Goal: Task Accomplishment & Management: Manage account settings

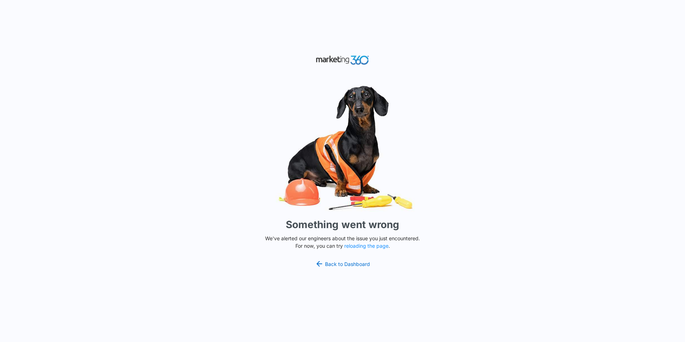
click at [138, 208] on div "Something went wrong We've alerted our engineers about the issue you just encou…" at bounding box center [342, 171] width 685 height 342
drag, startPoint x: 330, startPoint y: 262, endPoint x: 326, endPoint y: 257, distance: 6.3
click at [330, 262] on link "Back to Dashboard" at bounding box center [342, 263] width 55 height 9
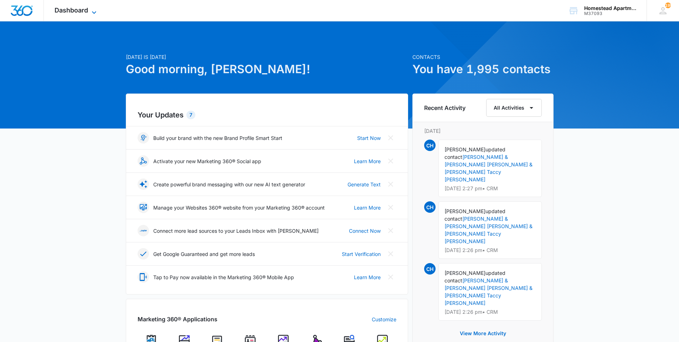
click at [87, 9] on span "Dashboard" at bounding box center [72, 9] width 34 height 7
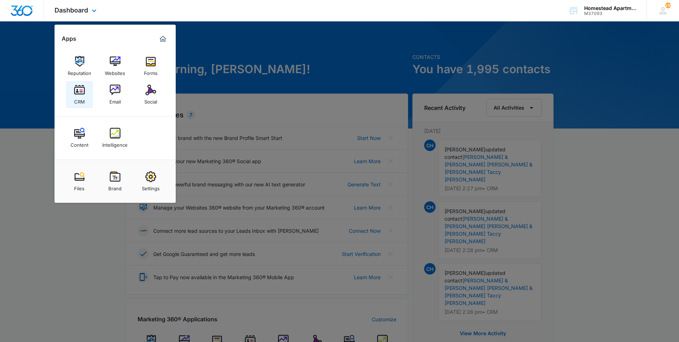
click at [82, 95] on div "CRM" at bounding box center [79, 99] width 11 height 9
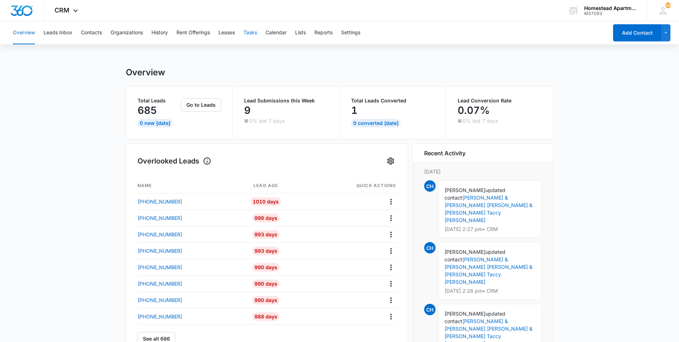
click at [249, 31] on button "Tasks" at bounding box center [251, 32] width 14 height 23
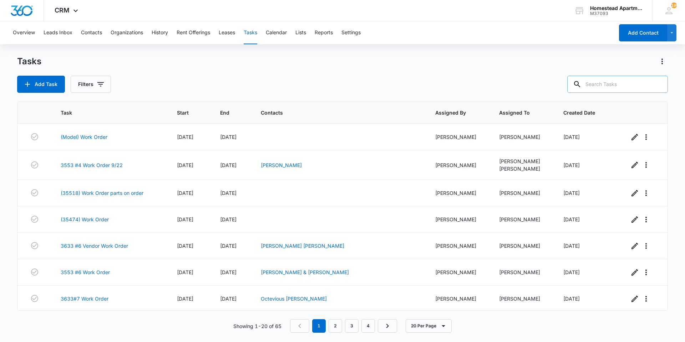
click at [620, 86] on input "text" at bounding box center [617, 84] width 101 height 17
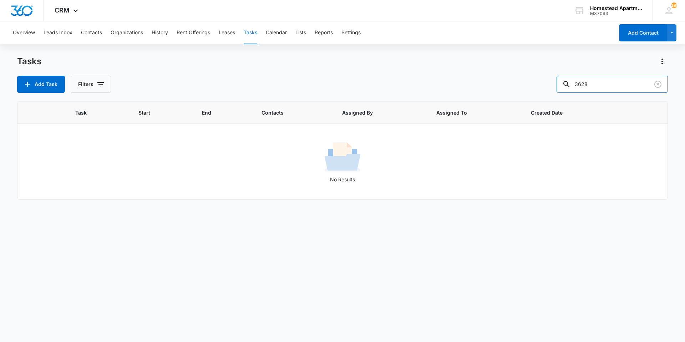
type input "3628"
drag, startPoint x: 354, startPoint y: 301, endPoint x: 290, endPoint y: 253, distance: 79.5
click at [354, 301] on div "Task Start End Contacts Assigned By Assigned To Created Date No Results" at bounding box center [342, 216] width 650 height 231
click at [656, 85] on icon "Clear" at bounding box center [657, 84] width 9 height 9
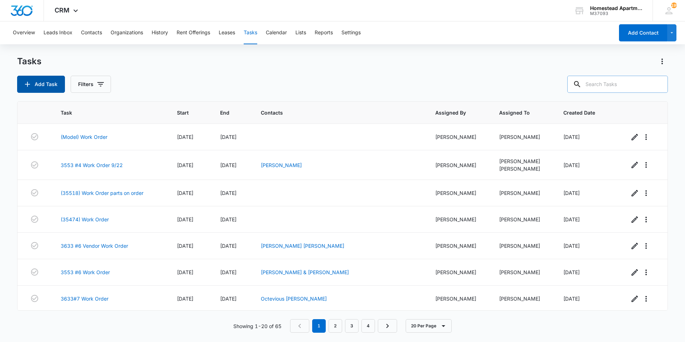
click at [40, 86] on button "Add Task" at bounding box center [41, 84] width 48 height 17
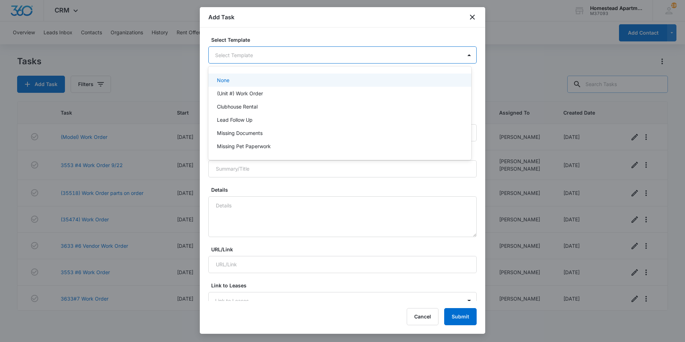
click at [237, 49] on body "CRM Apps Reputation Websites Forms CRM Email Social Content Intelligence Files …" at bounding box center [342, 171] width 685 height 342
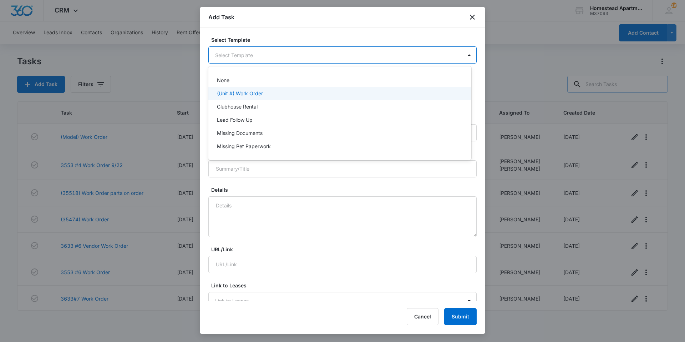
click at [267, 96] on div "(Unit #) Work Order" at bounding box center [339, 92] width 244 height 7
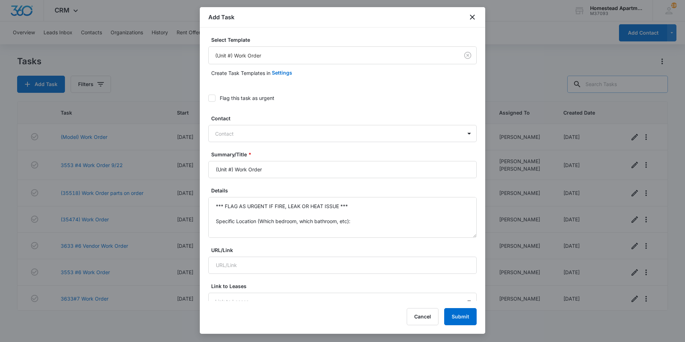
click at [466, 12] on div "Add Task" at bounding box center [342, 17] width 285 height 20
click at [472, 19] on icon "close" at bounding box center [472, 17] width 9 height 9
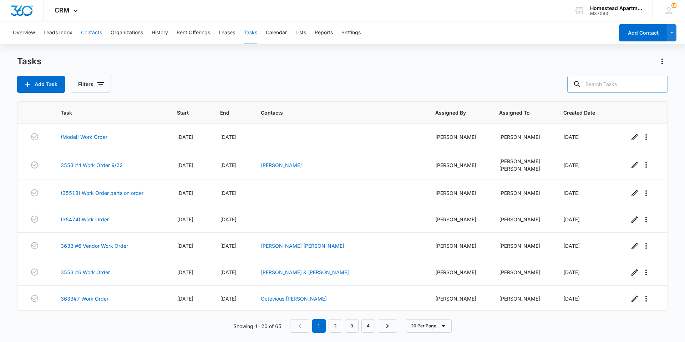
click at [93, 32] on button "Contacts" at bounding box center [91, 32] width 21 height 23
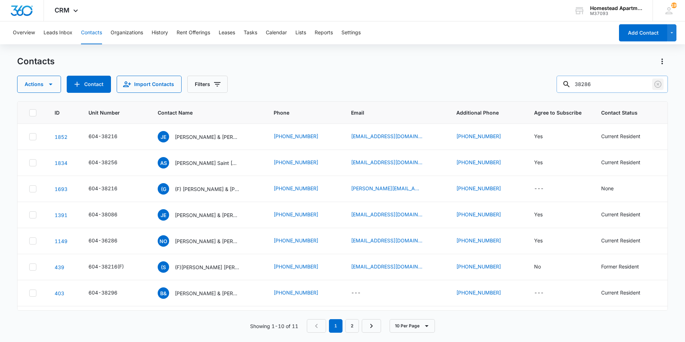
drag, startPoint x: 657, startPoint y: 86, endPoint x: 650, endPoint y: 86, distance: 6.4
click at [656, 86] on icon "Clear" at bounding box center [657, 84] width 9 height 9
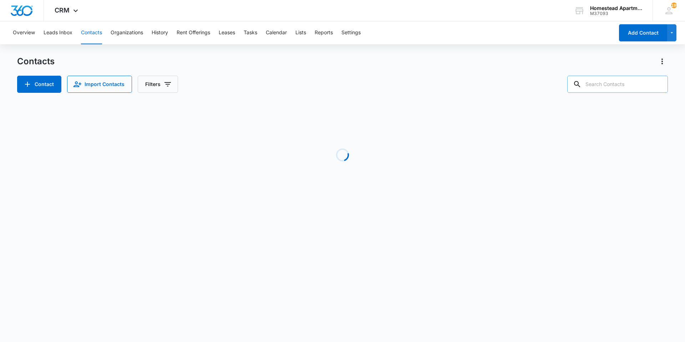
click at [635, 85] on input "text" at bounding box center [617, 84] width 101 height 17
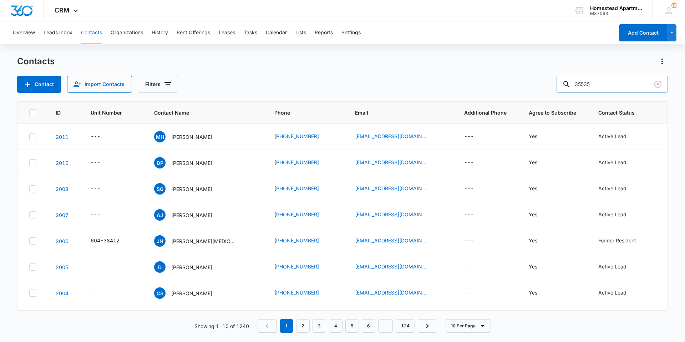
type input "35535"
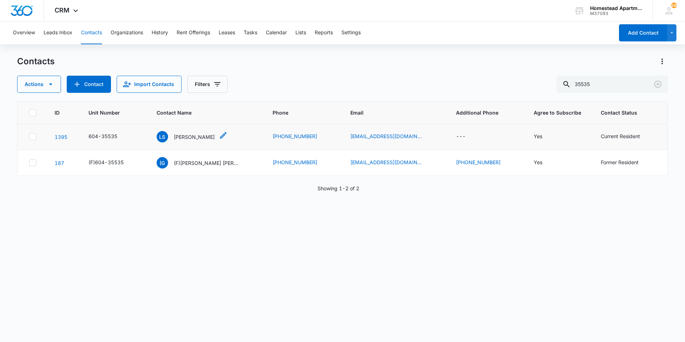
click at [213, 140] on div "[PERSON_NAME] [PERSON_NAME]" at bounding box center [192, 136] width 71 height 11
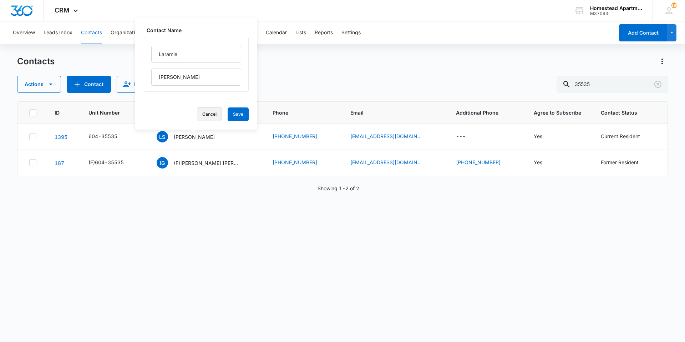
drag, startPoint x: 203, startPoint y: 112, endPoint x: 209, endPoint y: 112, distance: 5.7
click at [202, 112] on button "Cancel" at bounding box center [209, 114] width 25 height 14
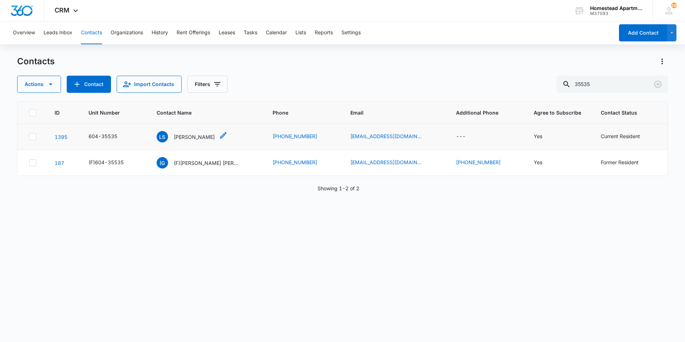
click at [193, 137] on p "[PERSON_NAME]" at bounding box center [194, 136] width 41 height 7
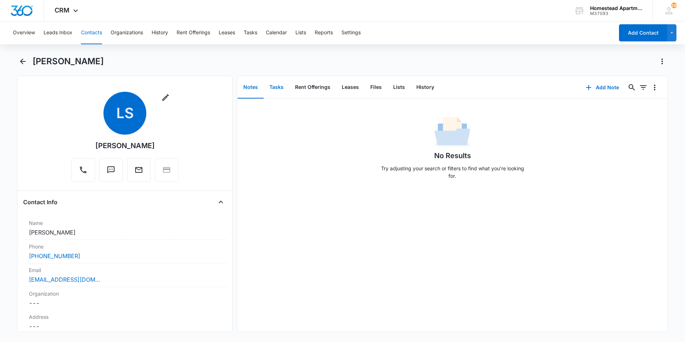
click at [275, 87] on button "Tasks" at bounding box center [276, 87] width 26 height 22
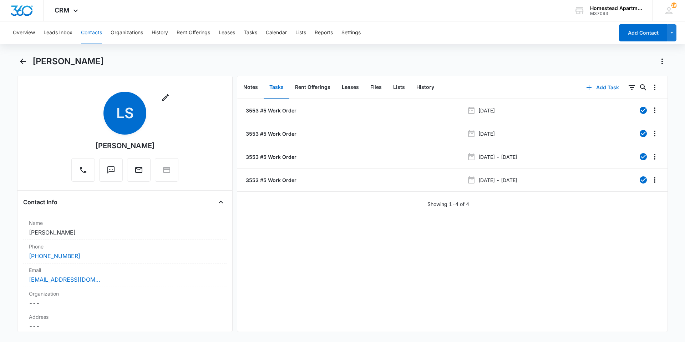
click at [586, 88] on icon "button" at bounding box center [588, 87] width 9 height 9
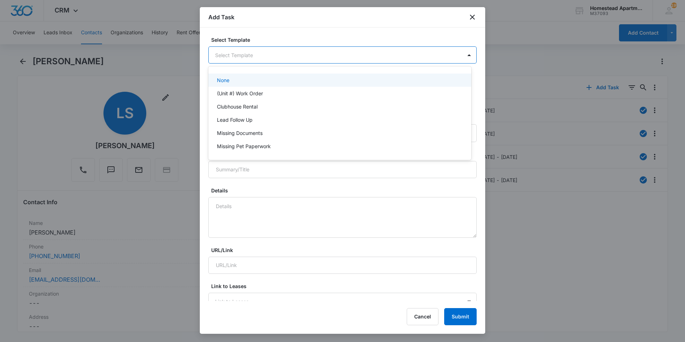
click at [274, 58] on body "CRM Apps Reputation Websites Forms CRM Email Social Content Intelligence Files …" at bounding box center [342, 171] width 685 height 342
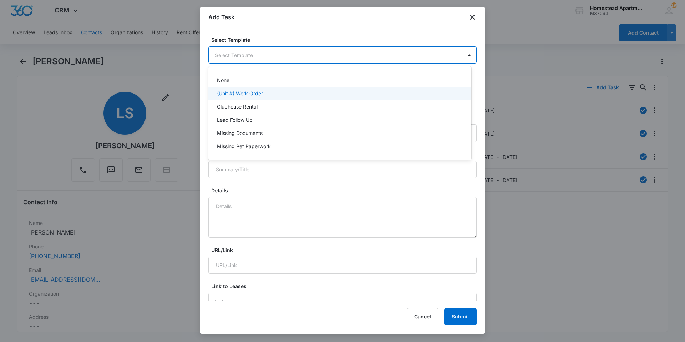
click at [258, 97] on div "(Unit #) Work Order" at bounding box center [339, 93] width 263 height 13
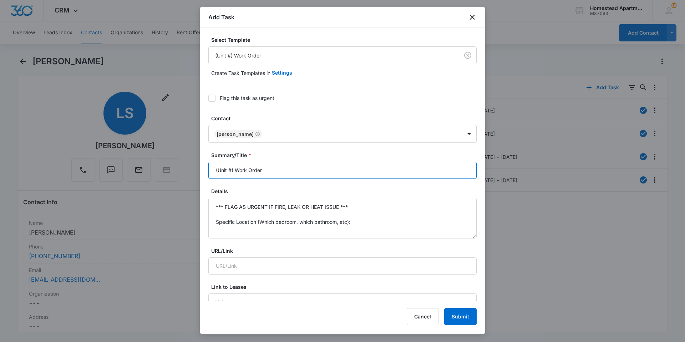
click at [230, 170] on input "(Unit #) Work Order" at bounding box center [342, 170] width 268 height 17
click at [308, 165] on input "(3553 #6) Work Order" at bounding box center [342, 170] width 268 height 17
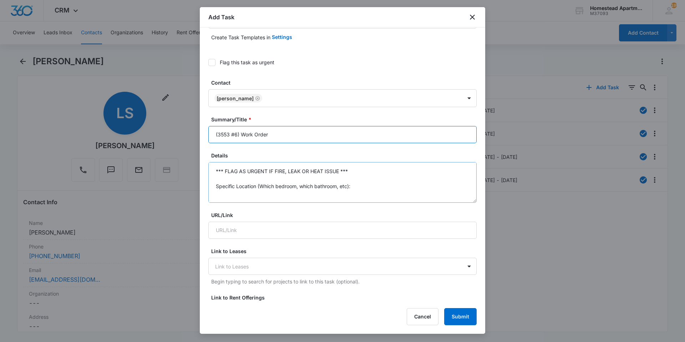
scroll to position [71, 0]
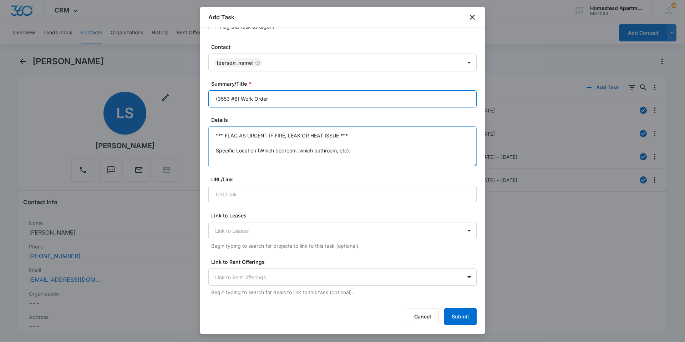
type input "(3553 #6) Work Order"
click at [306, 156] on textarea "*** FLAG AS URGENT IF FIRE, LEAK OR HEAT ISSUE *** Specific Location (Which bed…" at bounding box center [342, 146] width 268 height 41
drag, startPoint x: 215, startPoint y: 135, endPoint x: 259, endPoint y: 154, distance: 48.4
click at [259, 154] on textarea "*** FLAG AS URGENT IF FIRE, LEAK OR HEAT ISSUE *** Specific Location (Which bed…" at bounding box center [342, 146] width 268 height 41
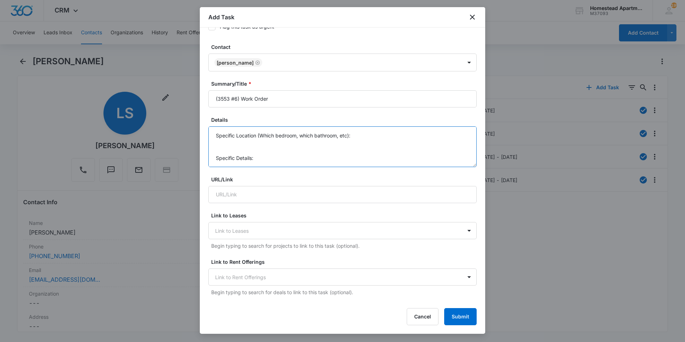
click at [259, 154] on textarea "*** FLAG AS URGENT IF FIRE, LEAK OR HEAT ISSUE *** Specific Location (Which bed…" at bounding box center [342, 146] width 268 height 41
click at [252, 164] on textarea "*** FLAG AS URGENT IF FIRE, LEAK OR HEAT ISSUE *** Specific Location (Which bed…" at bounding box center [342, 146] width 268 height 41
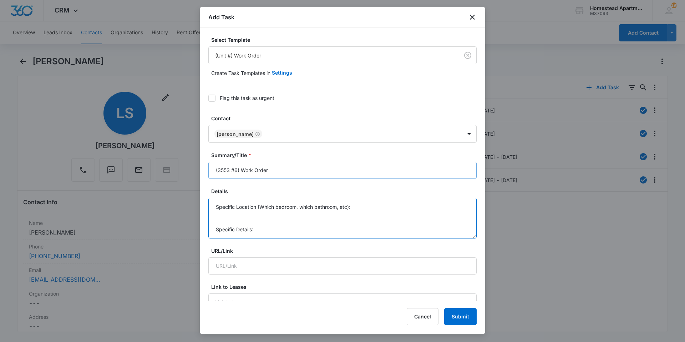
scroll to position [0, 0]
drag, startPoint x: 239, startPoint y: 235, endPoint x: 200, endPoint y: 145, distance: 97.7
click at [200, 145] on div "Select Template (Unit #) Work Order Create Task Templates in Settings Flag this…" at bounding box center [342, 163] width 285 height 273
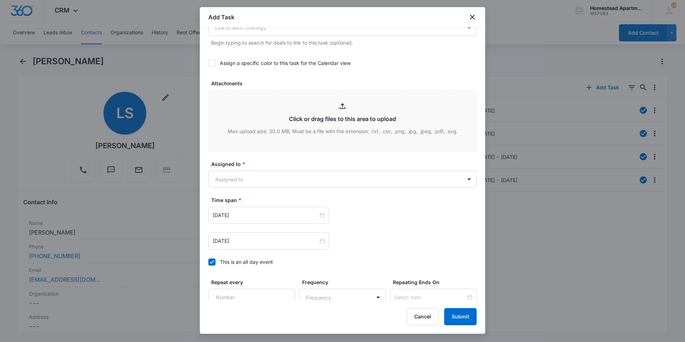
scroll to position [321, 0]
type textarea "Called about her ceiling dipping water."
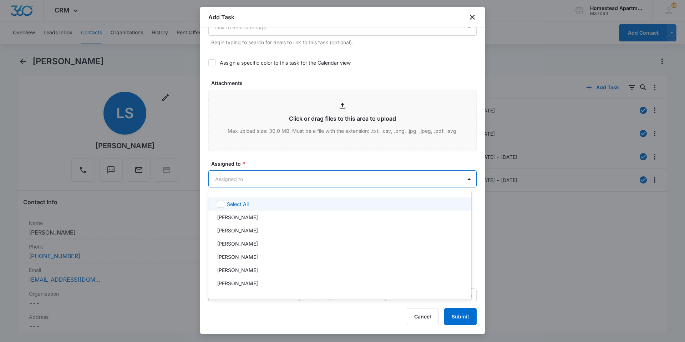
click at [284, 182] on body "CRM Apps Reputation Websites Forms CRM Email Social Content Intelligence Files …" at bounding box center [342, 171] width 685 height 342
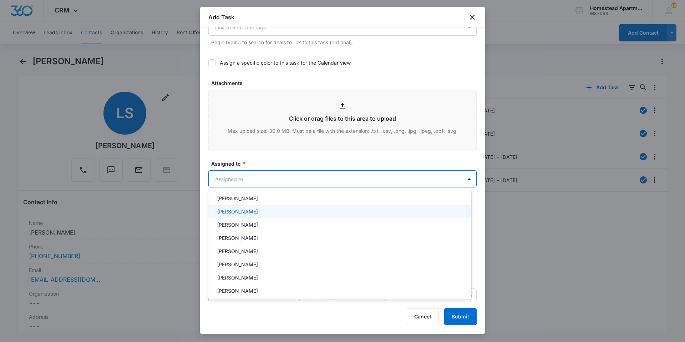
scroll to position [0, 0]
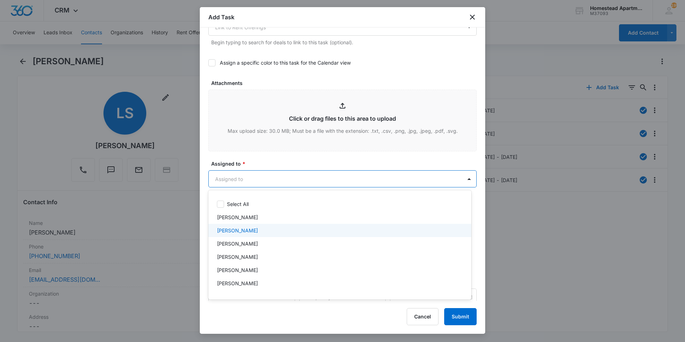
click at [266, 229] on div "[PERSON_NAME]" at bounding box center [339, 229] width 244 height 7
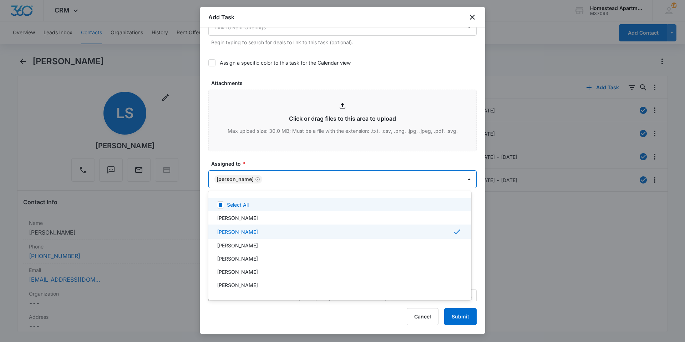
click at [464, 181] on div at bounding box center [342, 171] width 685 height 342
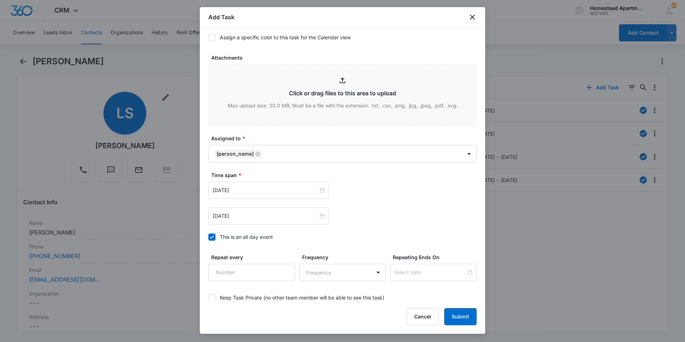
scroll to position [357, 0]
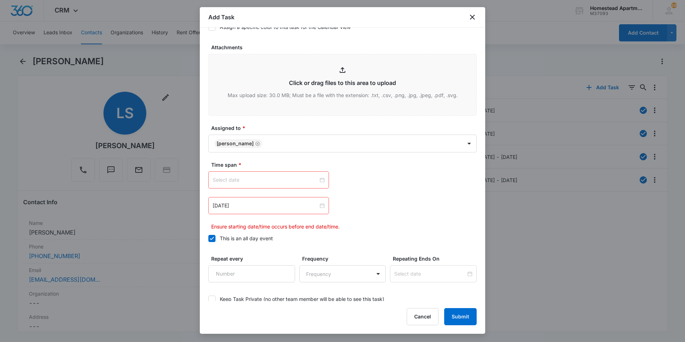
click at [322, 208] on div "[DATE]" at bounding box center [268, 205] width 121 height 17
click at [318, 180] on div at bounding box center [268, 180] width 112 height 8
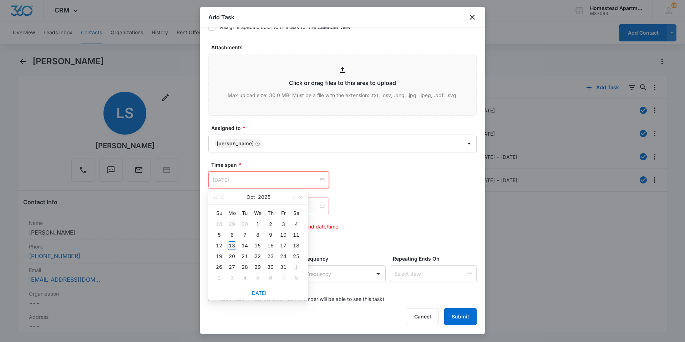
type input "[DATE]"
click at [229, 242] on div "13" at bounding box center [231, 245] width 9 height 9
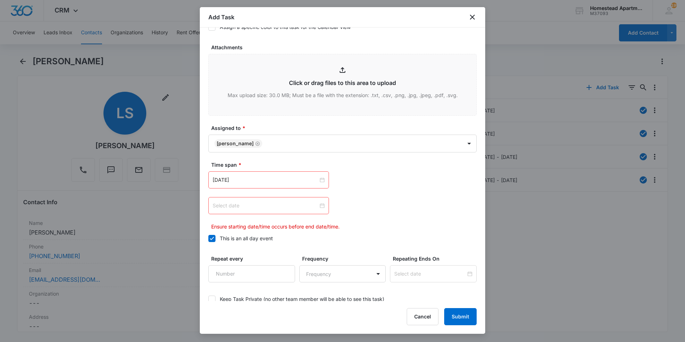
click at [319, 205] on div at bounding box center [268, 205] width 112 height 8
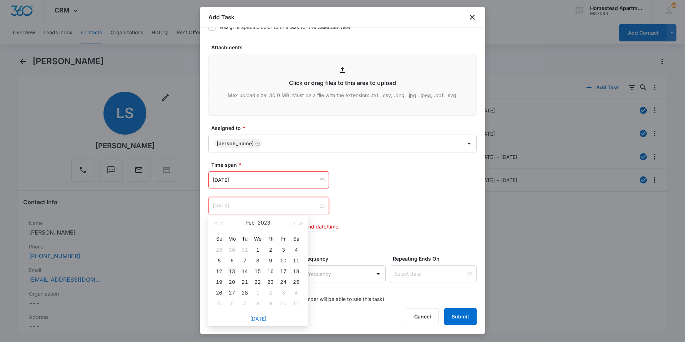
type input "[DATE]"
click at [232, 270] on div "13" at bounding box center [231, 271] width 9 height 9
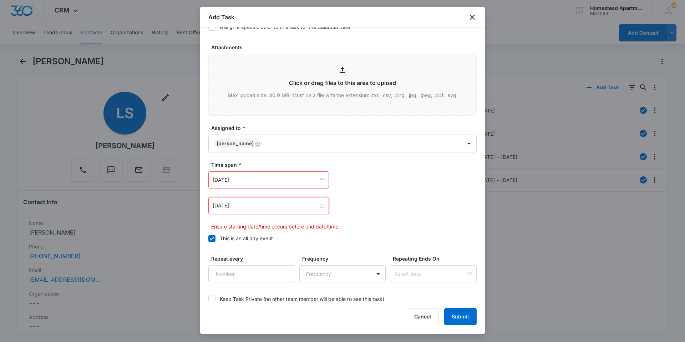
click at [323, 203] on div "[DATE]" at bounding box center [268, 205] width 121 height 17
click at [317, 207] on div at bounding box center [268, 205] width 112 height 8
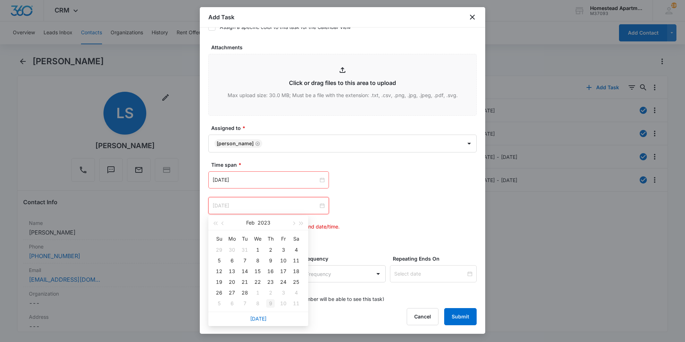
type input "[DATE]"
click at [256, 320] on link "[DATE]" at bounding box center [258, 318] width 16 height 6
type input "[DATE]"
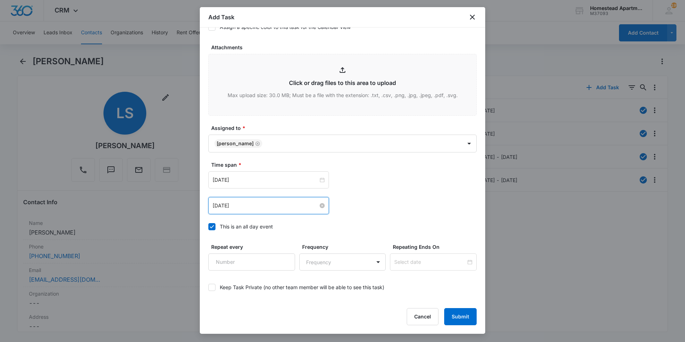
click at [347, 200] on div "[DATE] [DATE] Su Mo Tu We Th Fr Sa 28 29 30 1 2 3 4 5 6 7 8 9 10 11 12 13 14 15…" at bounding box center [342, 205] width 268 height 17
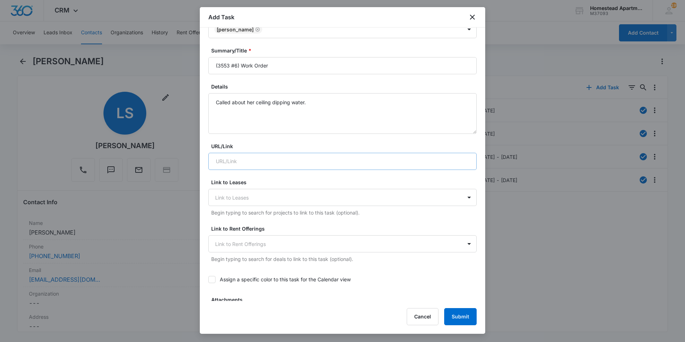
scroll to position [0, 0]
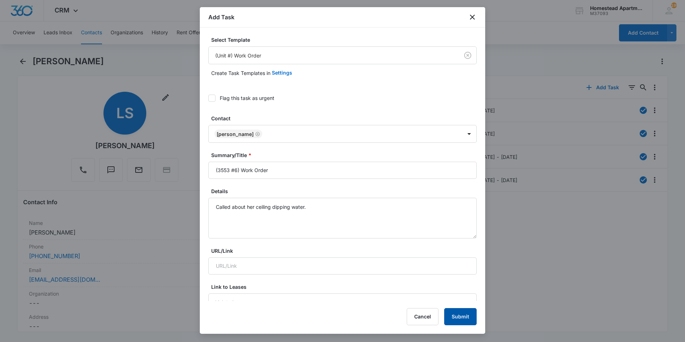
click at [465, 315] on button "Submit" at bounding box center [460, 316] width 32 height 17
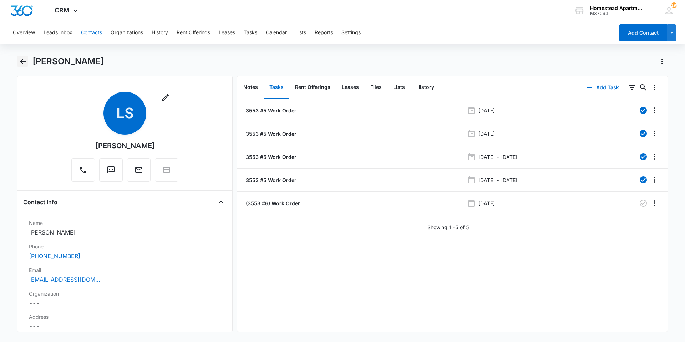
click at [27, 63] on button "Back" at bounding box center [22, 61] width 11 height 11
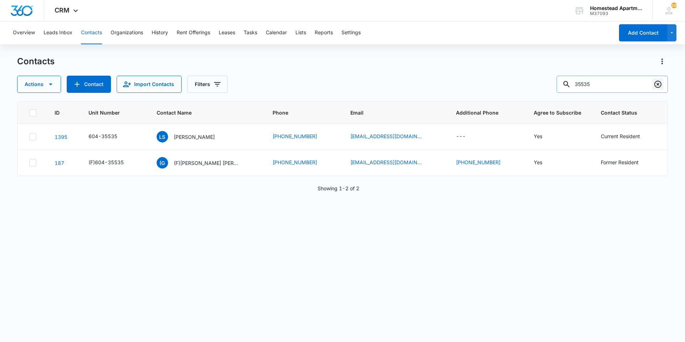
click at [655, 87] on icon "Clear" at bounding box center [657, 84] width 9 height 9
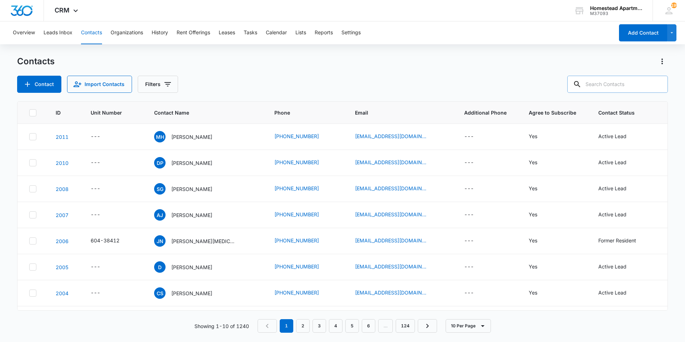
click at [617, 83] on input "text" at bounding box center [617, 84] width 101 height 17
type input "35536"
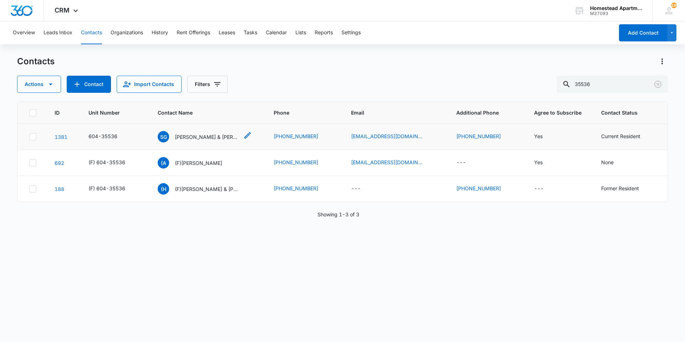
click at [207, 135] on p "[PERSON_NAME] & [PERSON_NAME]" at bounding box center [207, 136] width 64 height 7
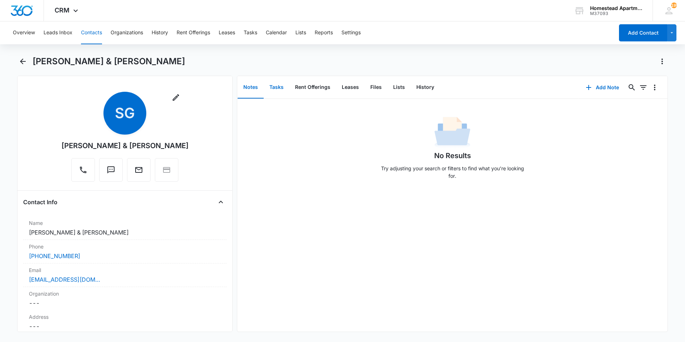
click at [280, 86] on button "Tasks" at bounding box center [276, 87] width 26 height 22
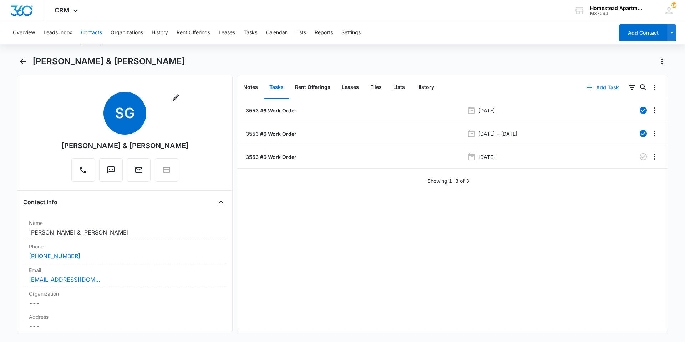
click at [598, 87] on button "Add Task" at bounding box center [602, 87] width 47 height 17
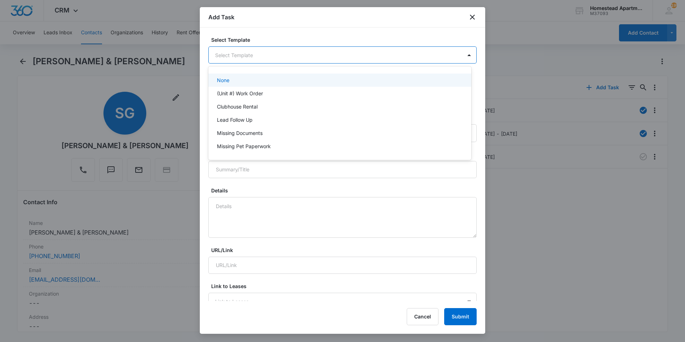
click at [287, 57] on body "CRM Apps Reputation Websites Forms CRM Email Social Content Intelligence Files …" at bounding box center [342, 171] width 685 height 342
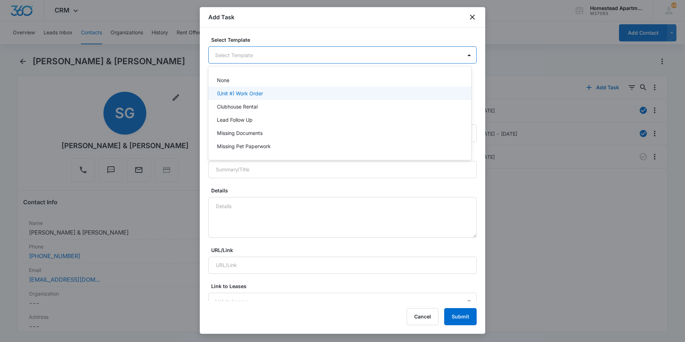
click at [263, 94] on p "(Unit #) Work Order" at bounding box center [240, 92] width 46 height 7
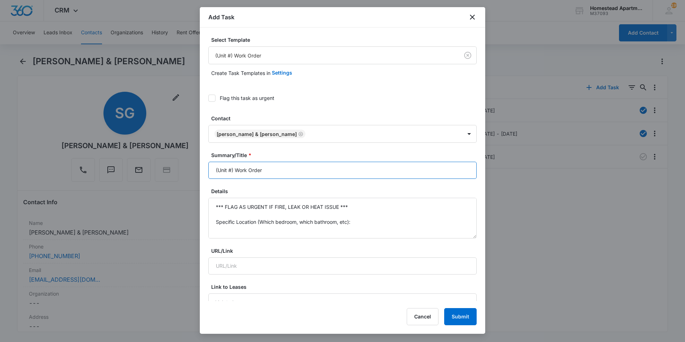
click at [261, 170] on input "(Unit #) Work Order" at bounding box center [342, 170] width 268 height 17
click at [268, 169] on input "(Unit #) Work Order" at bounding box center [342, 170] width 268 height 17
click at [225, 170] on input "(Unit #) Work Order" at bounding box center [342, 170] width 268 height 17
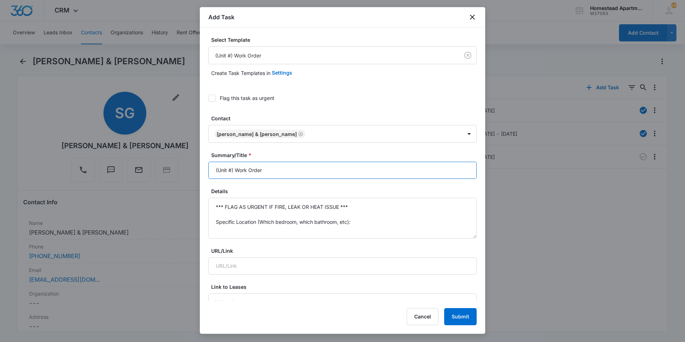
click at [224, 170] on input "(Unit #) Work Order" at bounding box center [342, 170] width 268 height 17
type input "(3553 #6) Work Order"
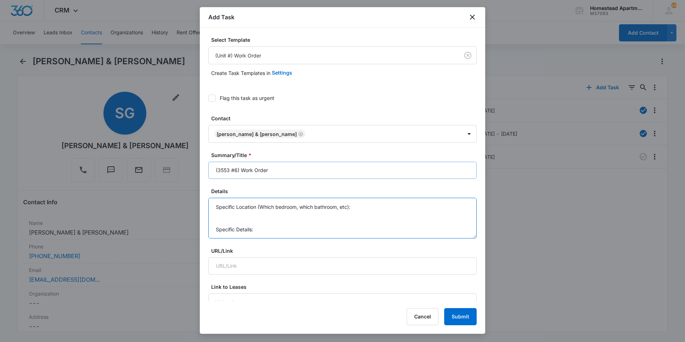
scroll to position [0, 0]
drag, startPoint x: 233, startPoint y: 231, endPoint x: 212, endPoint y: 144, distance: 89.8
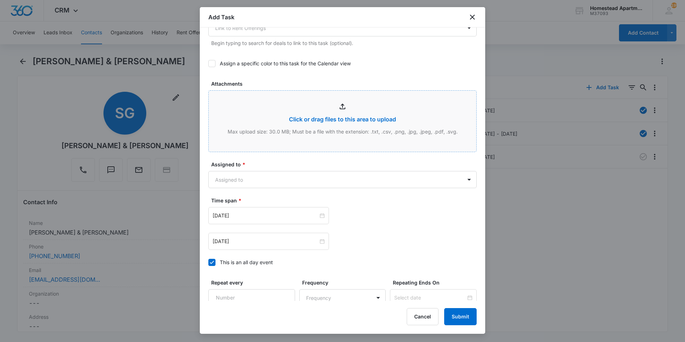
scroll to position [321, 0]
type textarea "Checked his apartment Master batch toilet and it flooded and caused leaking all…"
click at [332, 194] on form "Select Template (Unit #) Work Order Create Task Templates in Settings Flag this…" at bounding box center [342, 40] width 268 height 651
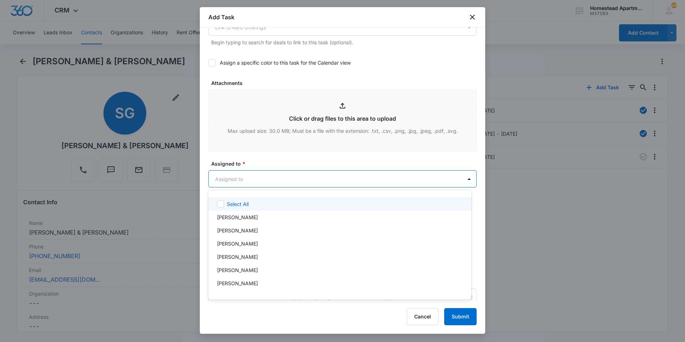
click at [325, 186] on body "CRM Apps Reputation Websites Forms CRM Email Social Content Intelligence Files …" at bounding box center [342, 171] width 685 height 342
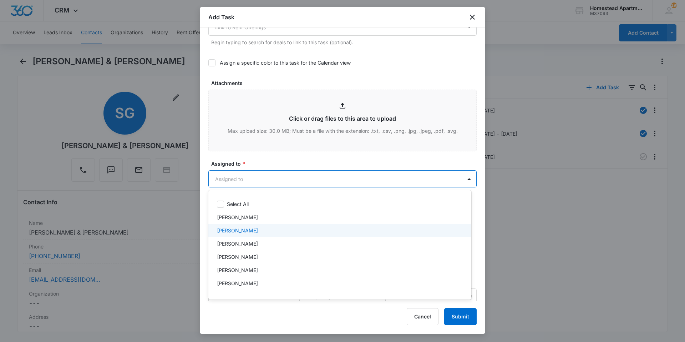
click at [269, 233] on div "[PERSON_NAME]" at bounding box center [339, 229] width 244 height 7
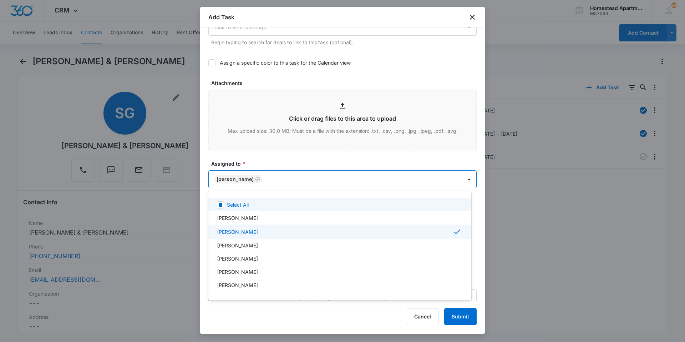
click at [389, 158] on div at bounding box center [342, 171] width 685 height 342
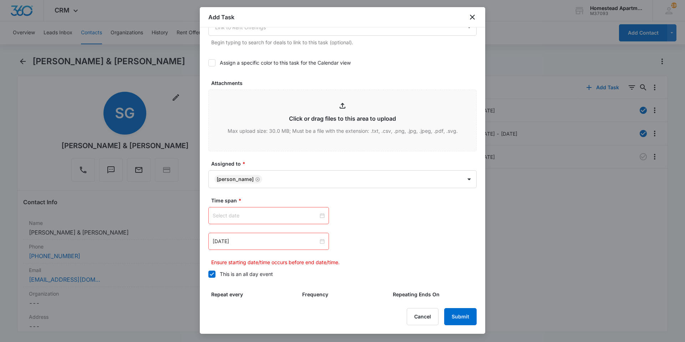
click at [323, 239] on div "[DATE]" at bounding box center [268, 240] width 121 height 17
click at [318, 218] on div at bounding box center [268, 215] width 112 height 8
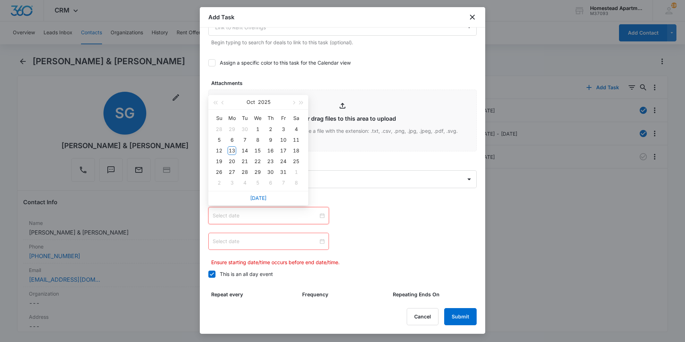
click at [259, 193] on div "[DATE]" at bounding box center [258, 198] width 100 height 14
click at [260, 199] on link "[DATE]" at bounding box center [258, 198] width 16 height 6
type input "[DATE]"
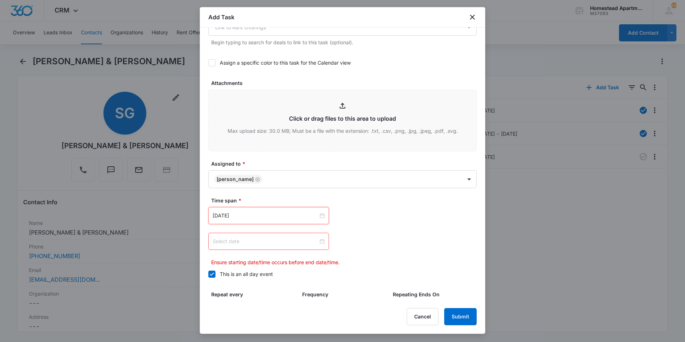
click at [267, 244] on input at bounding box center [265, 241] width 106 height 8
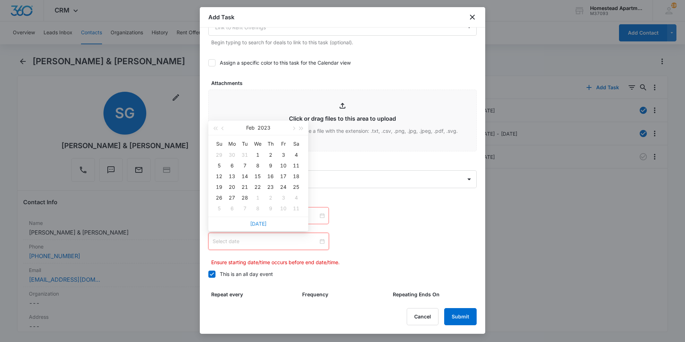
click at [257, 221] on link "[DATE]" at bounding box center [258, 223] width 16 height 6
type input "[DATE]"
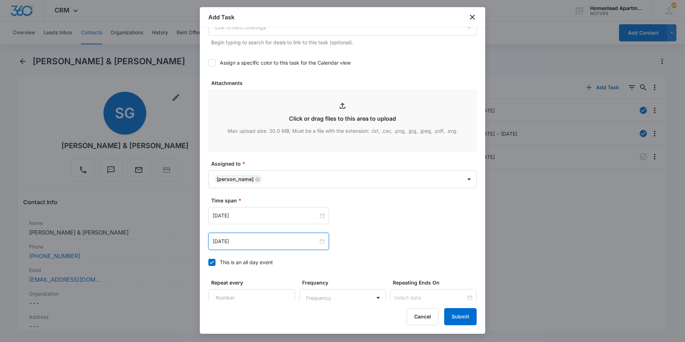
click at [390, 223] on div "[DATE] [DATE] Su Mo Tu We Th Fr Sa 28 29 30 1 2 3 4 5 6 7 8 9 10 11 12 13 14 15…" at bounding box center [342, 215] width 268 height 17
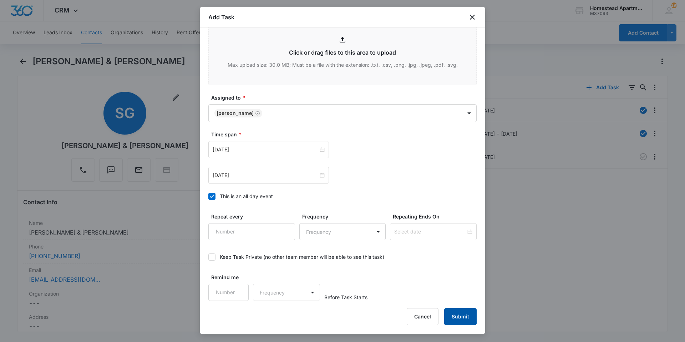
click at [464, 321] on button "Submit" at bounding box center [460, 316] width 32 height 17
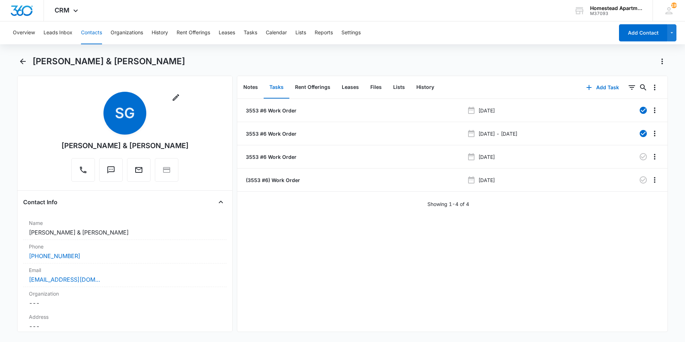
click at [84, 31] on button "Contacts" at bounding box center [91, 32] width 21 height 23
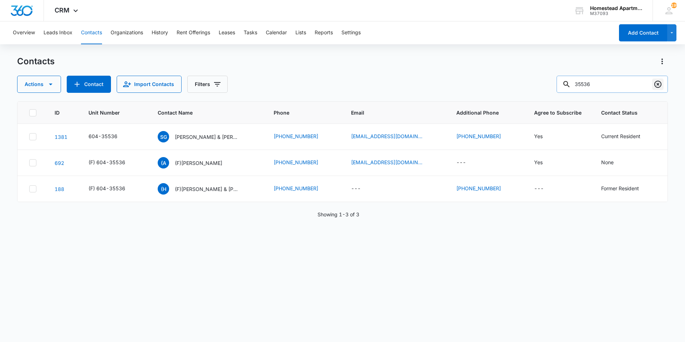
click at [653, 81] on button "Clear" at bounding box center [657, 83] width 11 height 11
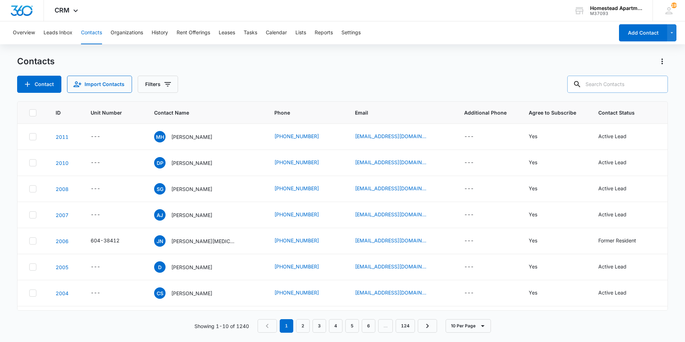
click at [638, 83] on input "text" at bounding box center [617, 84] width 101 height 17
type input "36288"
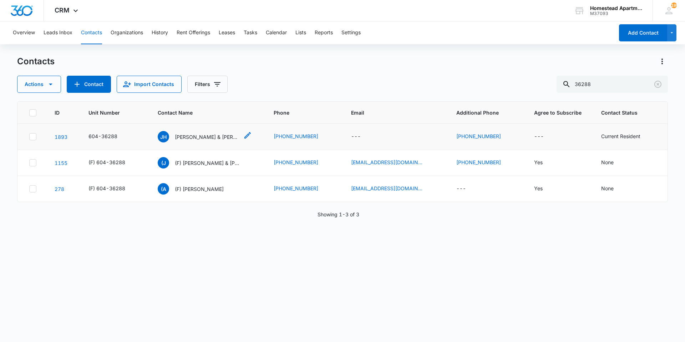
click at [219, 137] on p "[PERSON_NAME] & [PERSON_NAME]" at bounding box center [207, 136] width 64 height 7
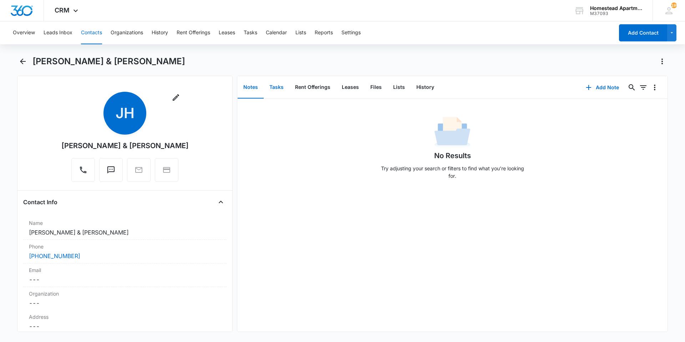
click at [275, 91] on button "Tasks" at bounding box center [276, 87] width 26 height 22
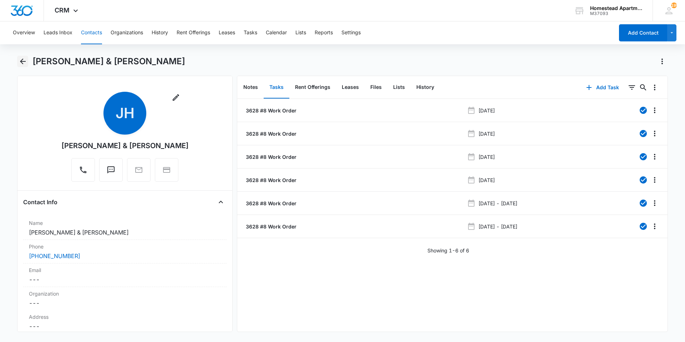
click at [25, 61] on icon "Back" at bounding box center [23, 61] width 6 height 6
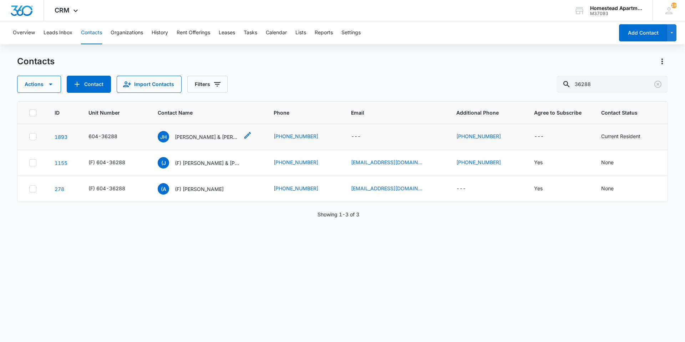
click at [194, 135] on p "[PERSON_NAME] & [PERSON_NAME]" at bounding box center [207, 136] width 64 height 7
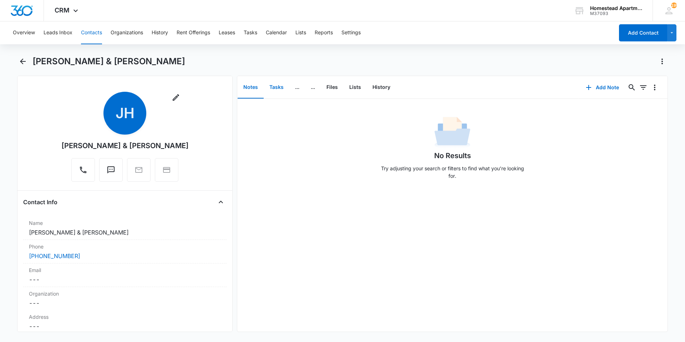
click at [276, 89] on button "Tasks" at bounding box center [276, 87] width 26 height 22
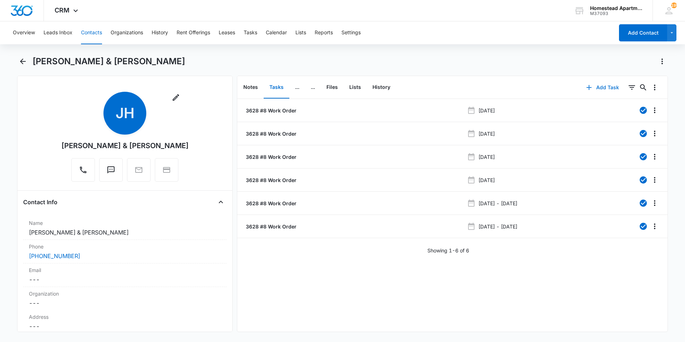
click at [601, 89] on button "Add Task" at bounding box center [602, 87] width 47 height 17
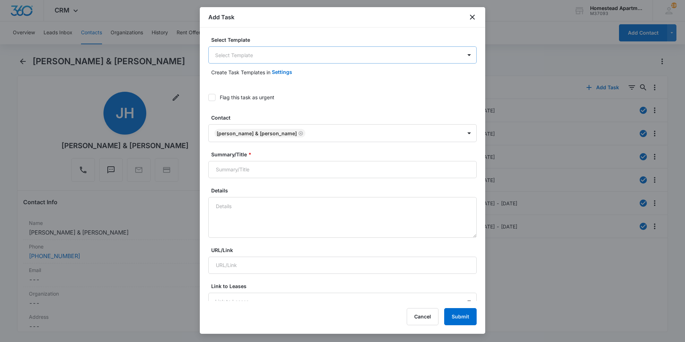
click at [257, 53] on body "CRM Apps Reputation Websites Forms CRM Email Social Content Intelligence Files …" at bounding box center [342, 171] width 685 height 342
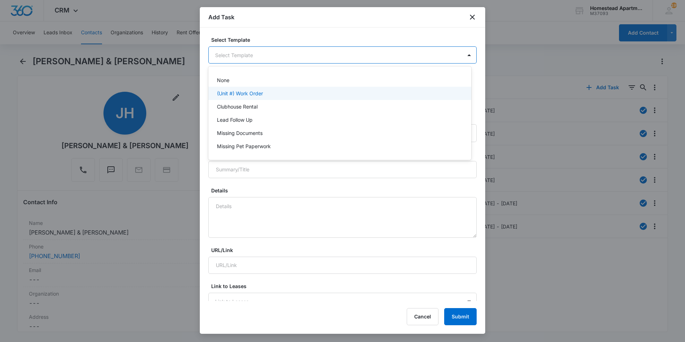
click at [249, 97] on p "(Unit #) Work Order" at bounding box center [240, 92] width 46 height 7
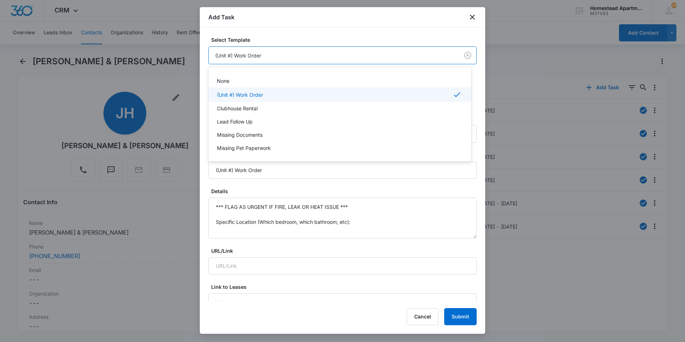
click at [228, 56] on body "CRM Apps Reputation Websites Forms CRM Email Social Content Intelligence Files …" at bounding box center [342, 171] width 685 height 342
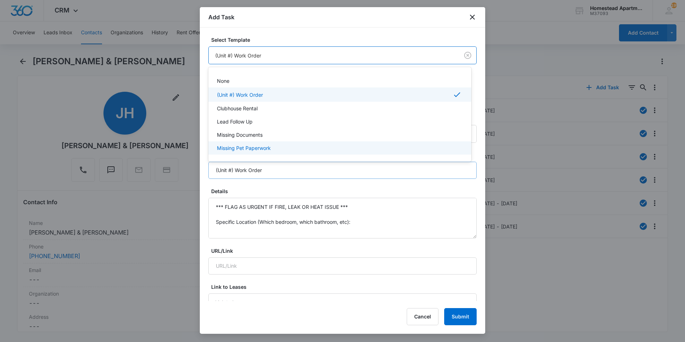
drag, startPoint x: 361, startPoint y: 169, endPoint x: 354, endPoint y: 173, distance: 8.3
click at [361, 169] on div at bounding box center [342, 171] width 685 height 342
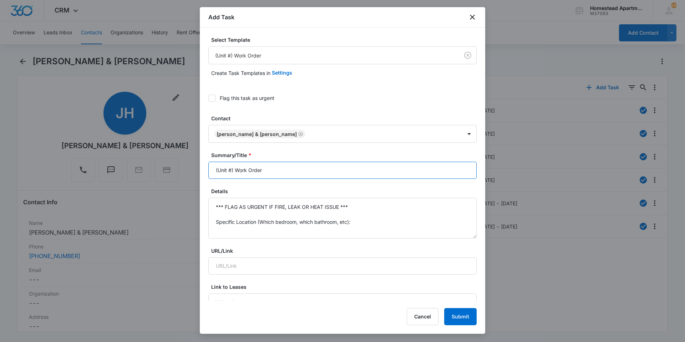
click at [226, 168] on input "(Unit #) Work Order" at bounding box center [342, 170] width 268 height 17
click at [230, 170] on input "(Unit #) Work Order" at bounding box center [342, 170] width 268 height 17
click at [221, 170] on input "(Unit #) Work Order" at bounding box center [342, 170] width 268 height 17
click at [318, 172] on input "(3628 #8) Work Order" at bounding box center [342, 170] width 268 height 17
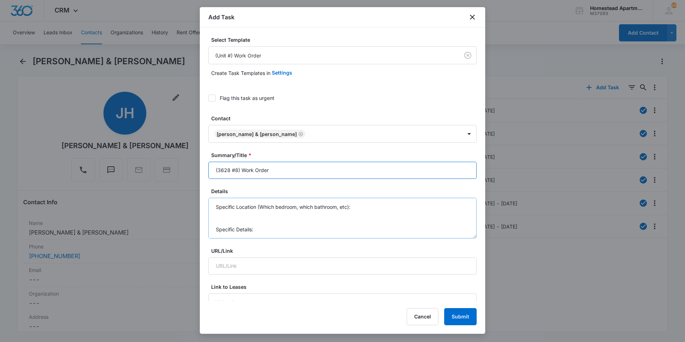
type input "(3628 #8) Work Order"
drag, startPoint x: 245, startPoint y: 234, endPoint x: 175, endPoint y: 140, distance: 116.9
click at [175, 140] on body "CRM Apps Reputation Websites Forms CRM Email Social Content Intelligence Files …" at bounding box center [342, 171] width 685 height 342
type textarea "M"
click at [432, 215] on textarea "Needs dryer vents cleaned out. Also sprinkler outside her apt is broken." at bounding box center [342, 218] width 268 height 41
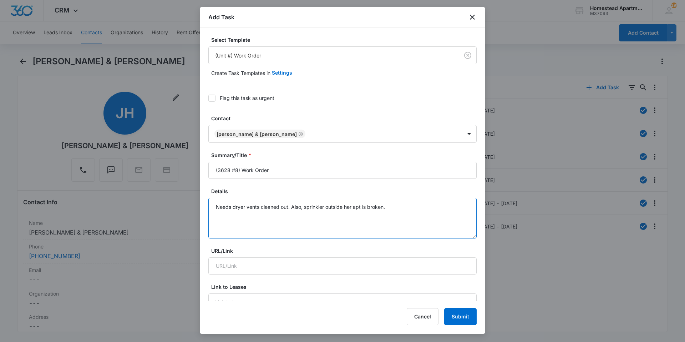
click at [403, 205] on textarea "Needs dryer vents cleaned out. Also, sprinkler outside her apt is broken." at bounding box center [342, 218] width 268 height 41
drag, startPoint x: 390, startPoint y: 206, endPoint x: 199, endPoint y: 218, distance: 191.1
click at [199, 218] on body "CRM Apps Reputation Websites Forms CRM Email Social Content Intelligence Files …" at bounding box center [342, 171] width 685 height 342
type textarea "Needs dryer vents cleaned out. Also, sprinkler outside her apt is broken."
click at [469, 16] on icon "close" at bounding box center [472, 17] width 9 height 9
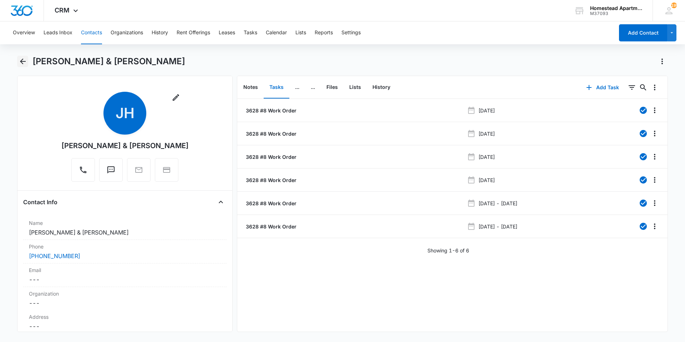
click at [19, 62] on icon "Back" at bounding box center [23, 61] width 9 height 9
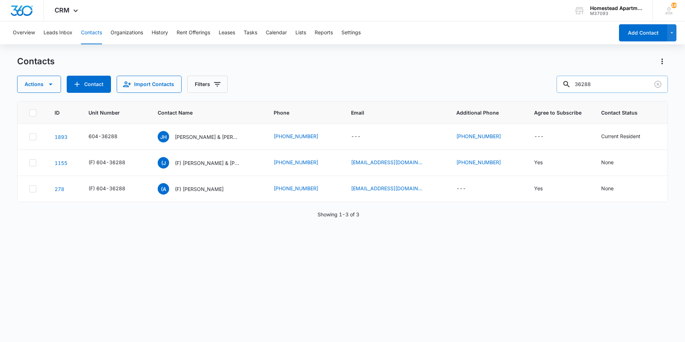
click at [614, 80] on input "36288" at bounding box center [611, 84] width 111 height 17
type input "36282"
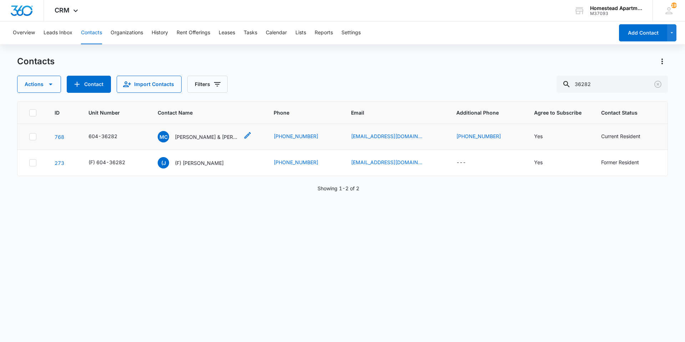
click at [200, 139] on p "[PERSON_NAME] & [PERSON_NAME]" at bounding box center [207, 136] width 64 height 7
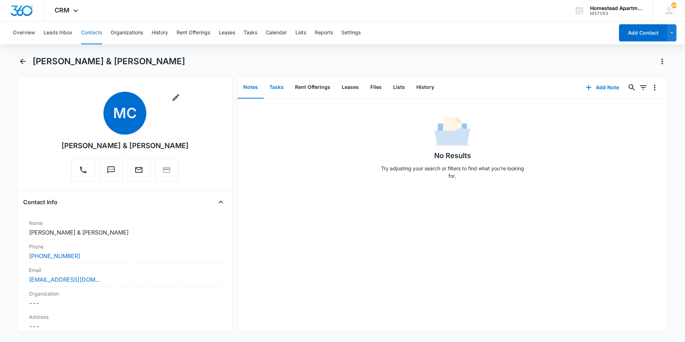
click at [281, 88] on button "Tasks" at bounding box center [276, 87] width 26 height 22
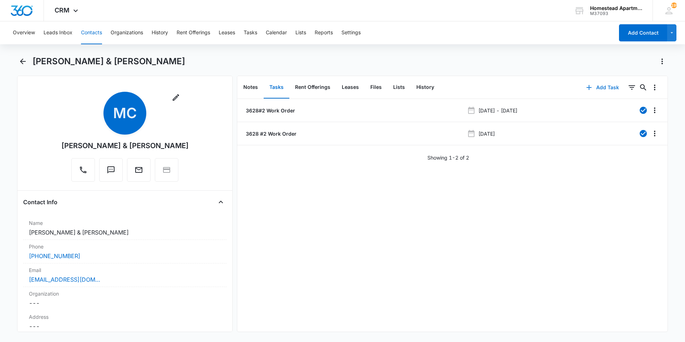
click at [594, 89] on button "Add Task" at bounding box center [602, 87] width 47 height 17
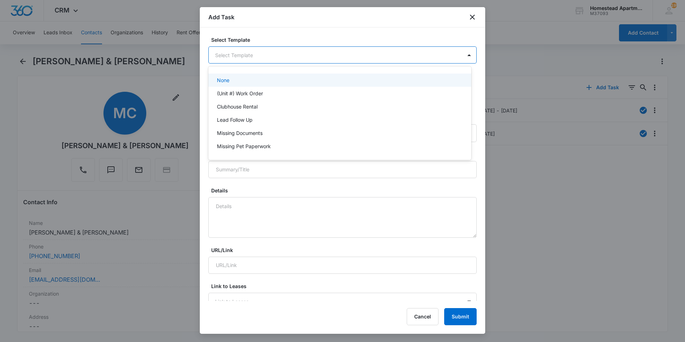
click at [250, 53] on body "CRM Apps Reputation Websites Forms CRM Email Social Content Intelligence Files …" at bounding box center [342, 171] width 685 height 342
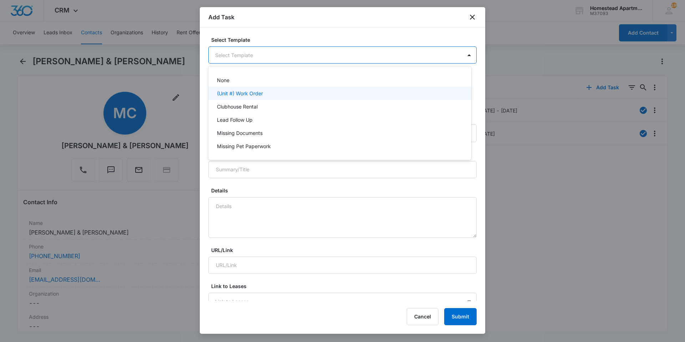
click at [282, 90] on div "(Unit #) Work Order" at bounding box center [339, 92] width 244 height 7
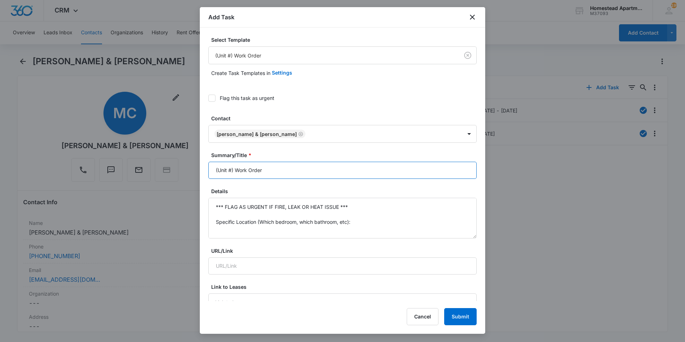
click at [226, 168] on input "(Unit #) Work Order" at bounding box center [342, 170] width 268 height 17
type input "(3628 #2) Work Order"
drag, startPoint x: 403, startPoint y: 27, endPoint x: 502, endPoint y: 73, distance: 109.2
click at [502, 73] on body "CRM Apps Reputation Websites Forms CRM Email Social Content Intelligence Files …" at bounding box center [342, 171] width 685 height 342
click at [432, 314] on button "Cancel" at bounding box center [422, 316] width 32 height 17
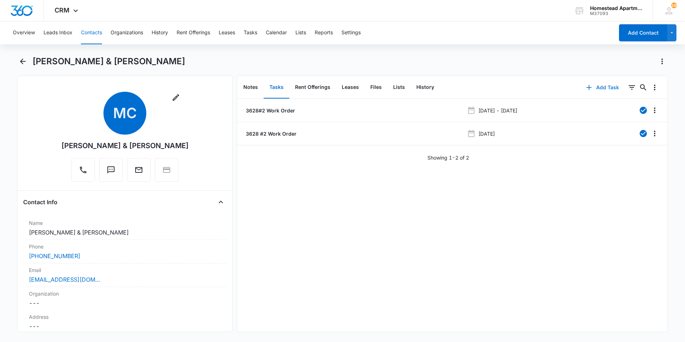
click at [604, 87] on button "Add Task" at bounding box center [602, 87] width 47 height 17
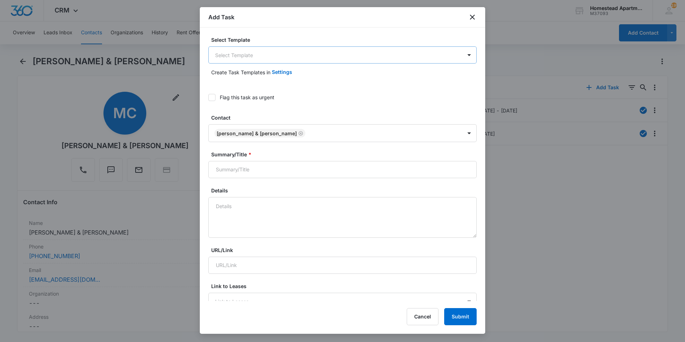
click at [250, 58] on body "CRM Apps Reputation Websites Forms CRM Email Social Content Intelligence Files …" at bounding box center [342, 171] width 685 height 342
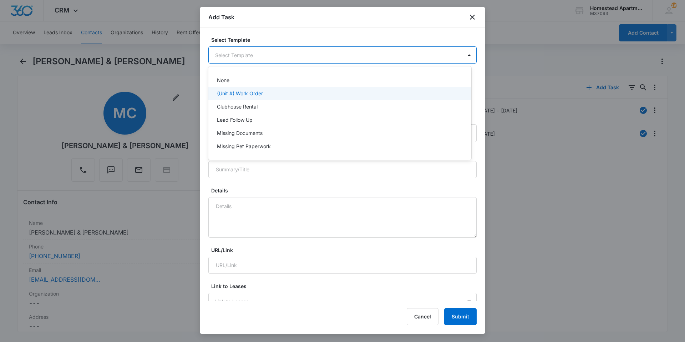
click at [249, 92] on p "(Unit #) Work Order" at bounding box center [240, 92] width 46 height 7
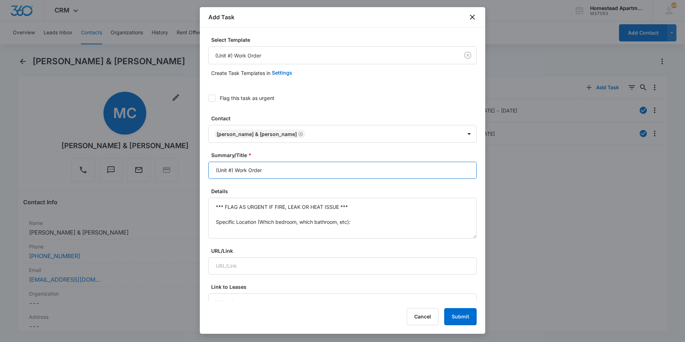
click at [225, 168] on input "(Unit #) Work Order" at bounding box center [342, 170] width 268 height 17
click at [220, 170] on input "(Unit #) Work Order" at bounding box center [342, 170] width 268 height 17
click at [219, 169] on input "(Unit #) Work Order" at bounding box center [342, 170] width 268 height 17
click at [223, 169] on input "(Unit #) Work Order" at bounding box center [342, 170] width 268 height 17
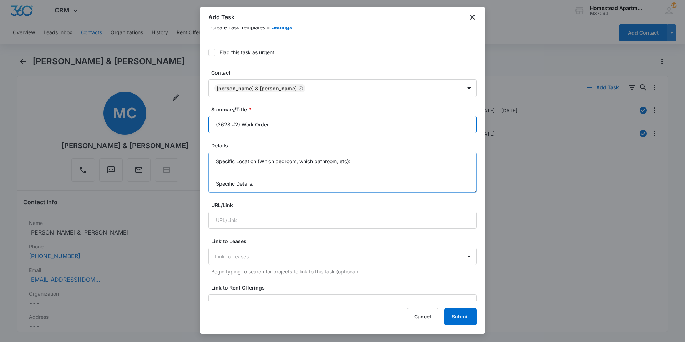
scroll to position [36, 0]
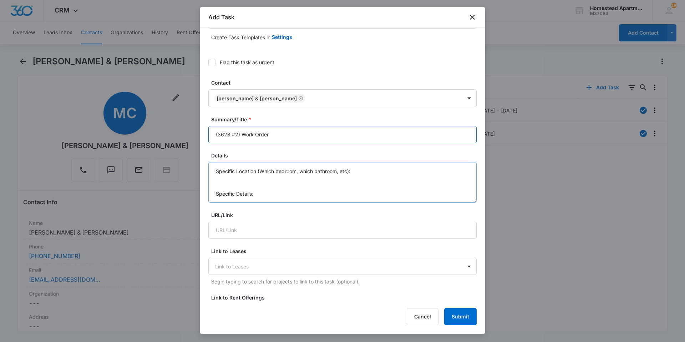
type input "(3628 #2) Work Order"
drag, startPoint x: 239, startPoint y: 195, endPoint x: 219, endPoint y: 137, distance: 62.2
click at [211, 135] on form "Select Template (Unit #) Work Order Create Task Templates in Settings Flag this…" at bounding box center [342, 325] width 268 height 651
type textarea "M"
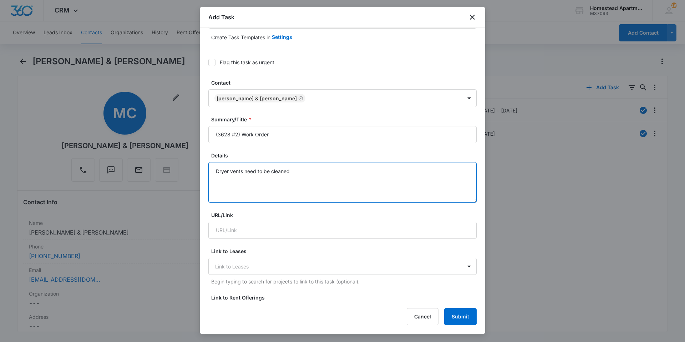
paste textarea "Needs dryer vents cleaned out. Also, sprinkler outside her apt is broken."
drag, startPoint x: 308, startPoint y: 193, endPoint x: 280, endPoint y: 173, distance: 35.1
click at [307, 191] on textarea "Dryer vents need to be cleanedNeeds dryer vents cleaned out. Also, sprinkler ou…" at bounding box center [342, 182] width 268 height 41
drag, startPoint x: 290, startPoint y: 171, endPoint x: 206, endPoint y: 172, distance: 83.1
click at [206, 172] on div "Select Template (Unit #) Work Order Create Task Templates in Settings Flag this…" at bounding box center [342, 163] width 285 height 273
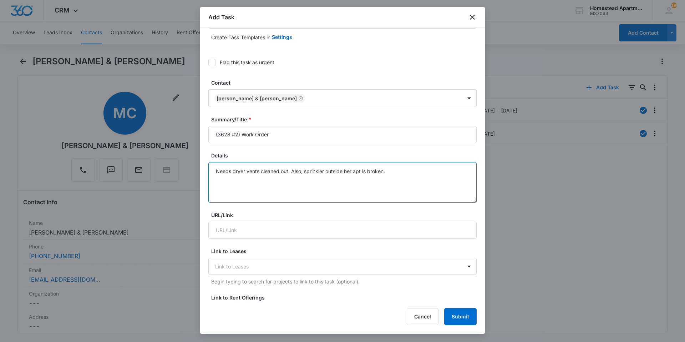
click at [401, 173] on textarea "Needs dryer vents cleaned out. Also, sprinkler outside her apt is broken." at bounding box center [342, 182] width 268 height 41
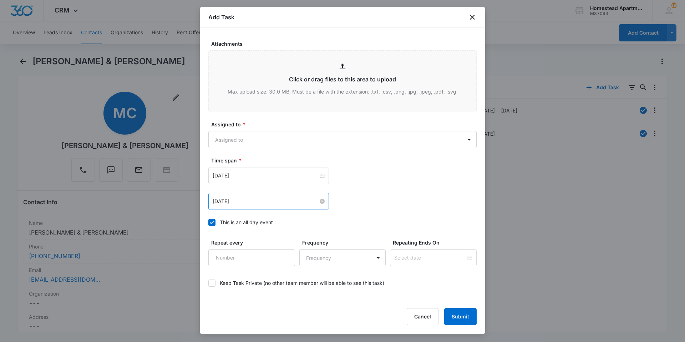
scroll to position [386, 0]
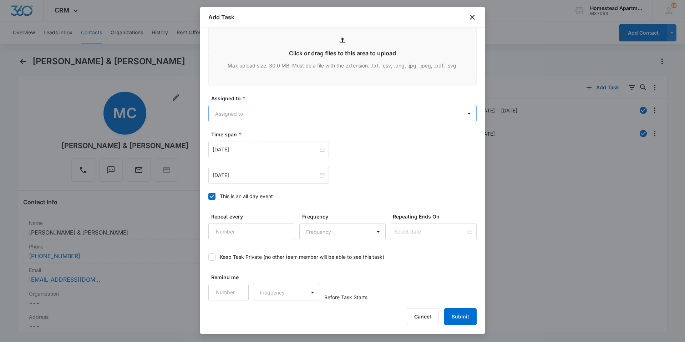
type textarea "Needs dryer vents cleaned out. Also, sprinkler outside her apt is broken."
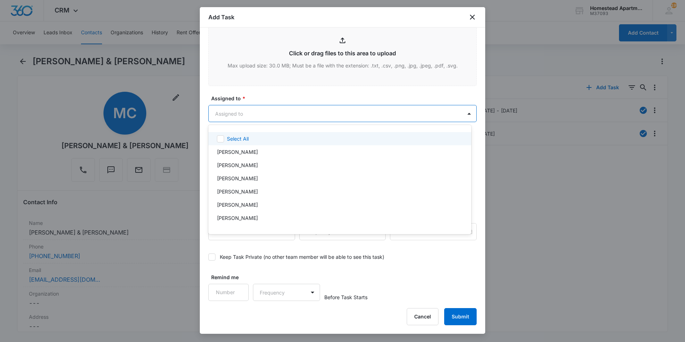
click at [287, 121] on body "CRM Apps Reputation Websites Forms CRM Email Social Content Intelligence Files …" at bounding box center [342, 171] width 685 height 342
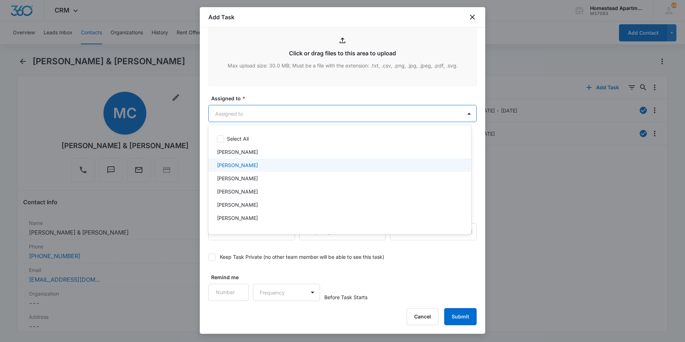
click at [250, 165] on div "[PERSON_NAME]" at bounding box center [339, 164] width 244 height 7
click at [459, 112] on div at bounding box center [342, 171] width 685 height 342
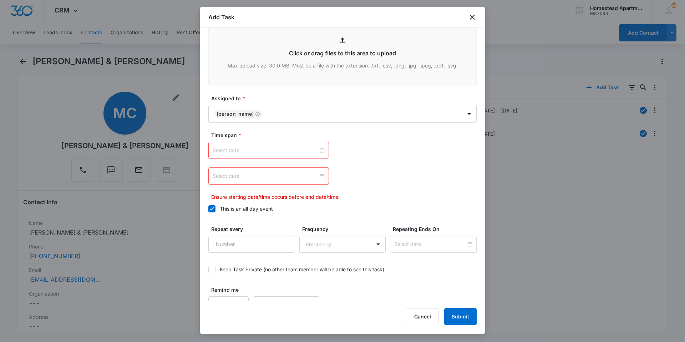
click at [276, 149] on input at bounding box center [265, 150] width 106 height 8
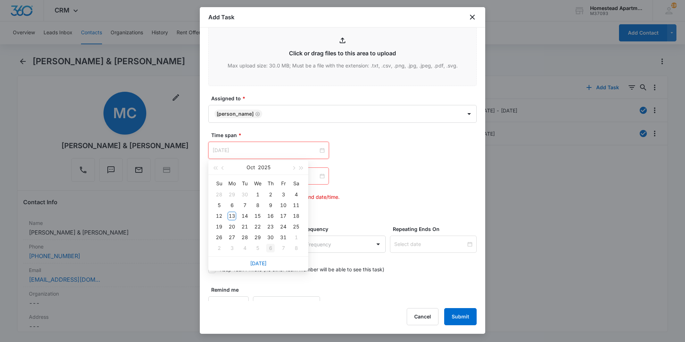
type input "[DATE]"
drag, startPoint x: 262, startPoint y: 262, endPoint x: 263, endPoint y: 219, distance: 43.2
click at [261, 262] on link "[DATE]" at bounding box center [258, 263] width 16 height 6
type input "[DATE]"
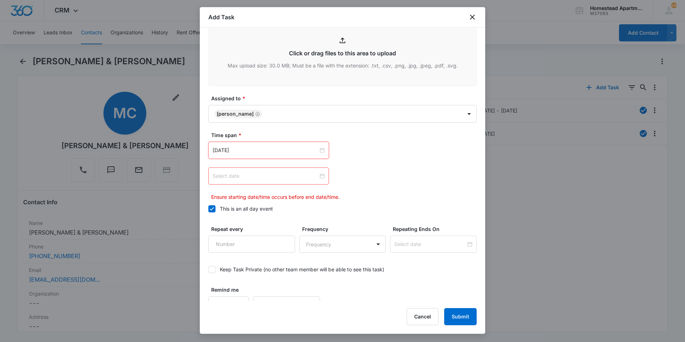
click at [257, 172] on input at bounding box center [265, 176] width 106 height 8
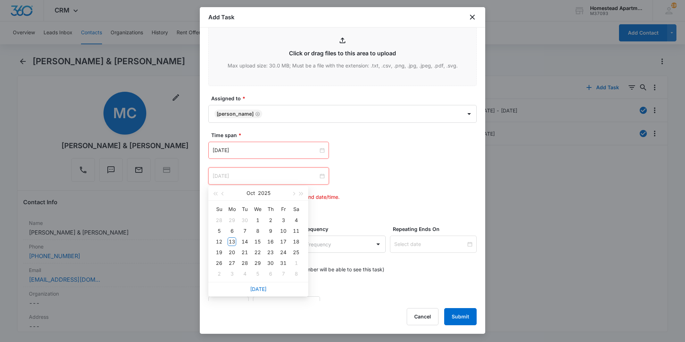
type input "[DATE]"
click at [260, 288] on link "[DATE]" at bounding box center [258, 289] width 16 height 6
type input "[DATE]"
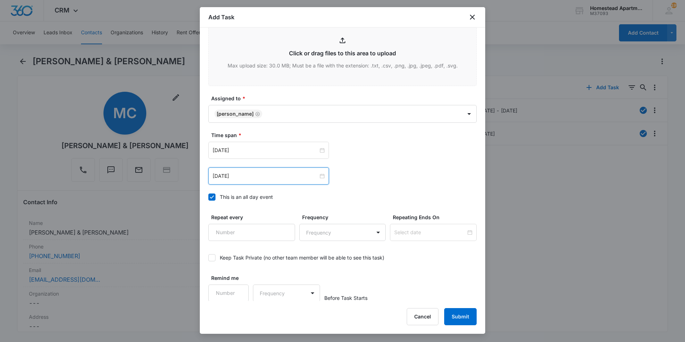
click at [365, 175] on div "[DATE] [DATE] Su Mo Tu We Th Fr Sa 28 29 30 1 2 3 4 5 6 7 8 9 10 11 12 13 14 15…" at bounding box center [342, 175] width 268 height 17
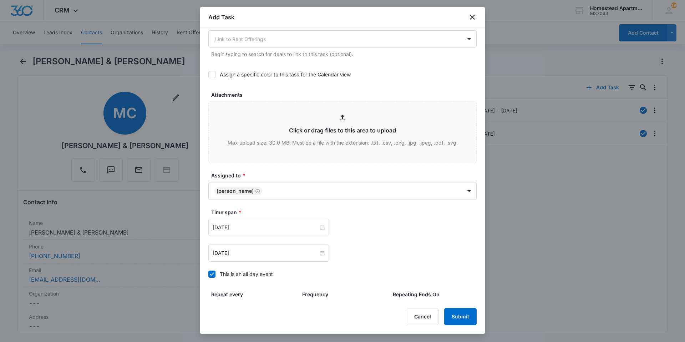
scroll to position [387, 0]
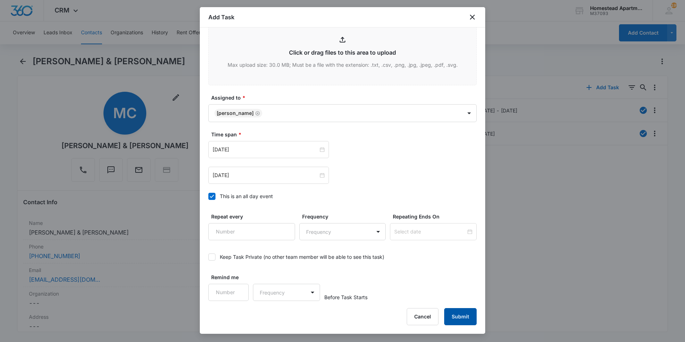
drag, startPoint x: 465, startPoint y: 315, endPoint x: 408, endPoint y: 212, distance: 117.5
click at [463, 315] on button "Submit" at bounding box center [460, 316] width 32 height 17
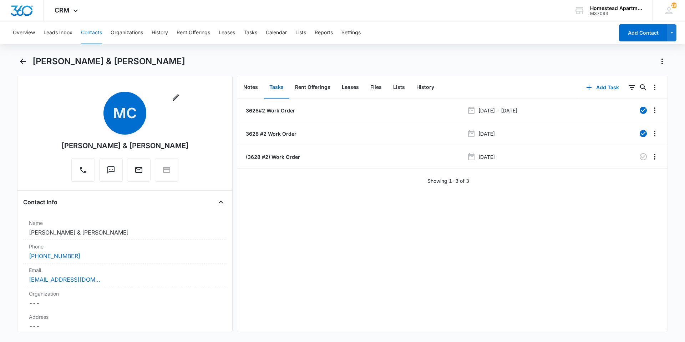
click at [384, 226] on div "3628#2 Work Order [DATE] - [DATE] 3628 #2 Work Order [DATE] (3628 #2) Work Orde…" at bounding box center [452, 215] width 430 height 232
click at [88, 32] on button "Contacts" at bounding box center [91, 32] width 21 height 23
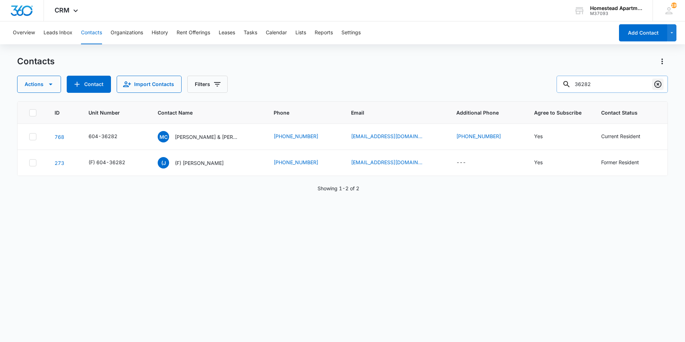
click at [659, 86] on icon "Clear" at bounding box center [657, 84] width 9 height 9
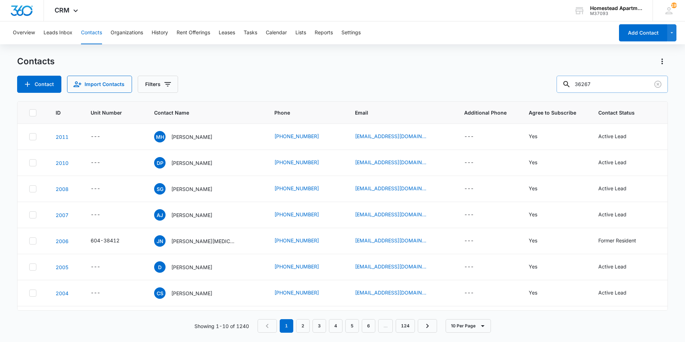
type input "36267"
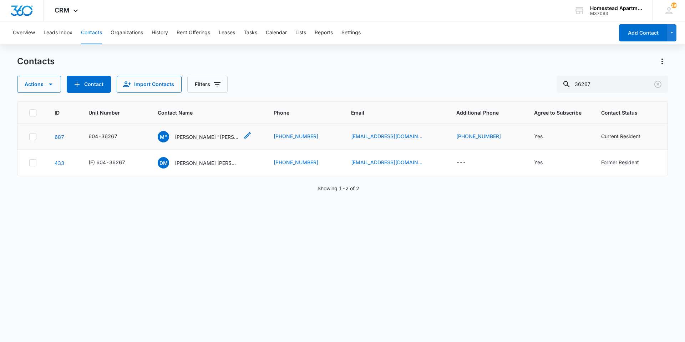
click at [222, 139] on p "[PERSON_NAME] "[PERSON_NAME]" [PERSON_NAME] & [PERSON_NAME]" at bounding box center [207, 136] width 64 height 7
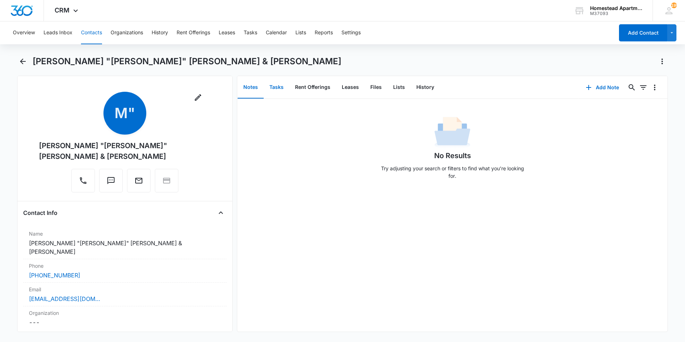
drag, startPoint x: 278, startPoint y: 89, endPoint x: 309, endPoint y: 98, distance: 32.4
click at [277, 89] on button "Tasks" at bounding box center [276, 87] width 26 height 22
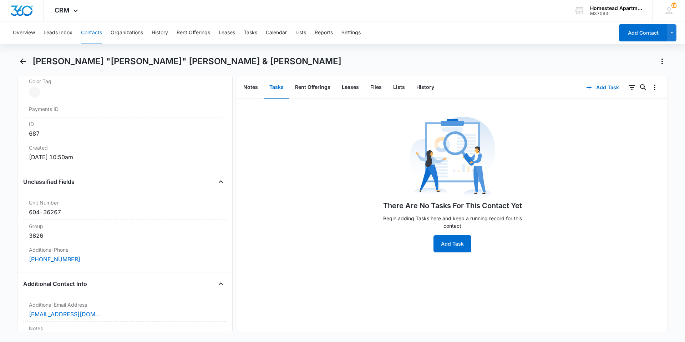
scroll to position [463, 0]
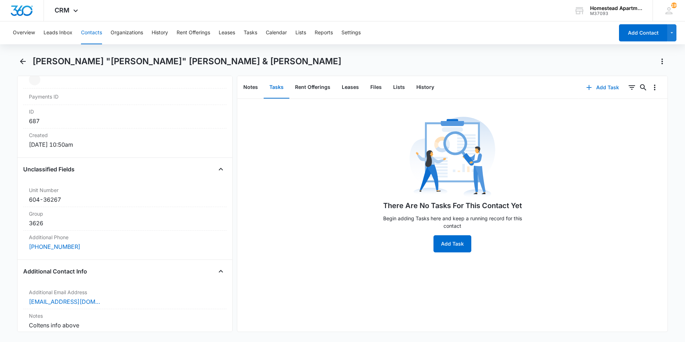
click at [595, 86] on button "Add Task" at bounding box center [602, 87] width 47 height 17
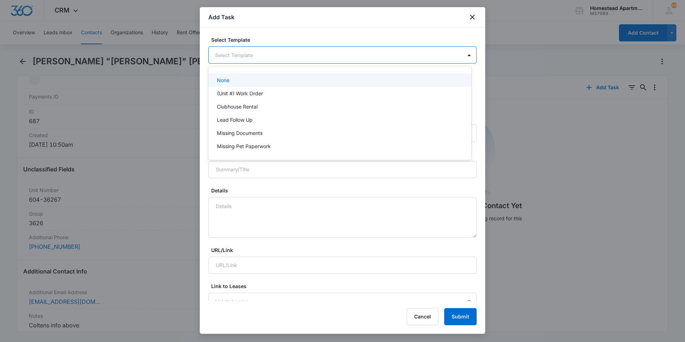
click at [261, 56] on body "CRM Apps Reputation Websites Forms CRM Email Social Content Intelligence Files …" at bounding box center [342, 171] width 685 height 342
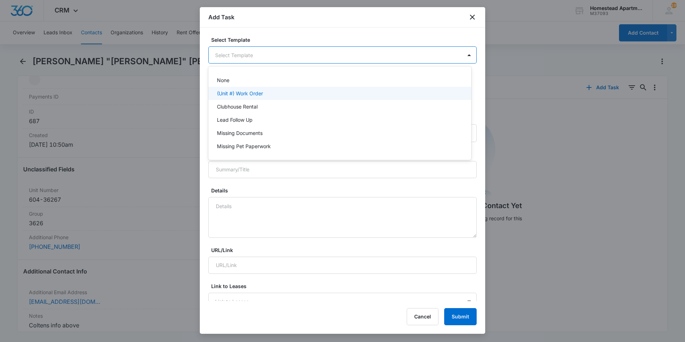
click at [279, 94] on div "(Unit #) Work Order" at bounding box center [339, 92] width 244 height 7
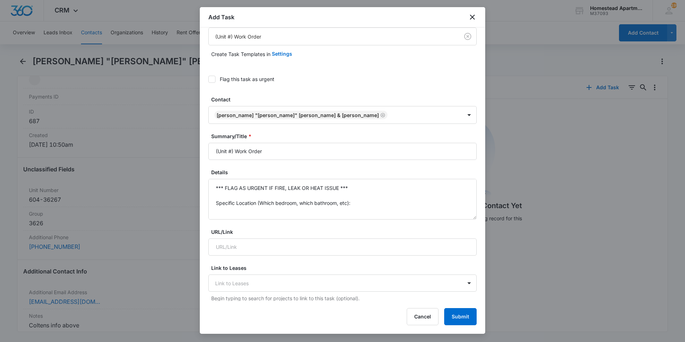
scroll to position [36, 0]
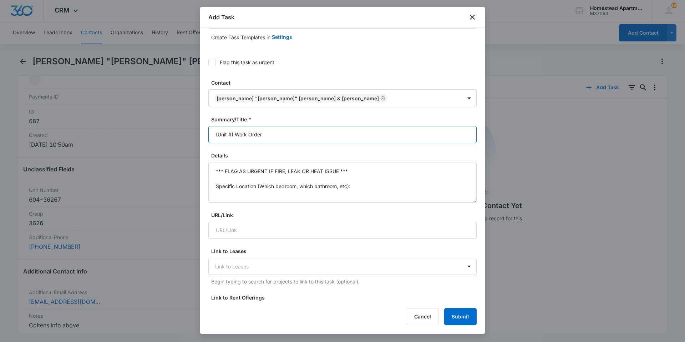
click at [222, 136] on input "(Unit #) Work Order" at bounding box center [342, 134] width 268 height 17
type input "(3626 #7) Work Order"
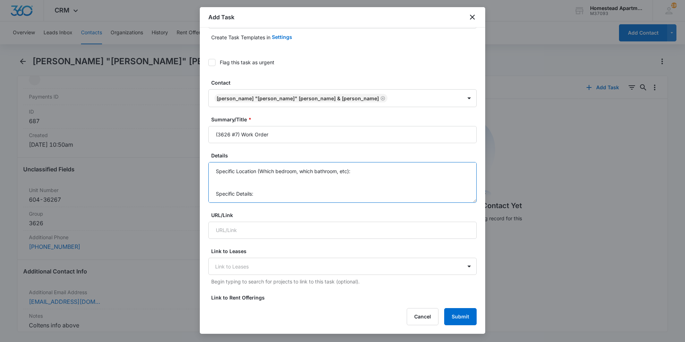
click at [233, 195] on textarea "*** FLAG AS URGENT IF FIRE, LEAK OR HEAT ISSUE *** Specific Location (Which bed…" at bounding box center [342, 182] width 268 height 41
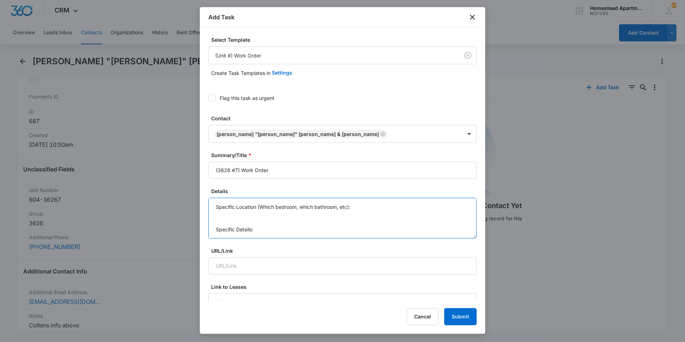
scroll to position [0, 0]
drag, startPoint x: 232, startPoint y: 229, endPoint x: 189, endPoint y: 152, distance: 88.6
click at [189, 152] on body "CRM Apps Reputation Websites Forms CRM Email Social Content Intelligence Files …" at bounding box center [342, 171] width 685 height 342
type textarea "A"
type textarea "N"
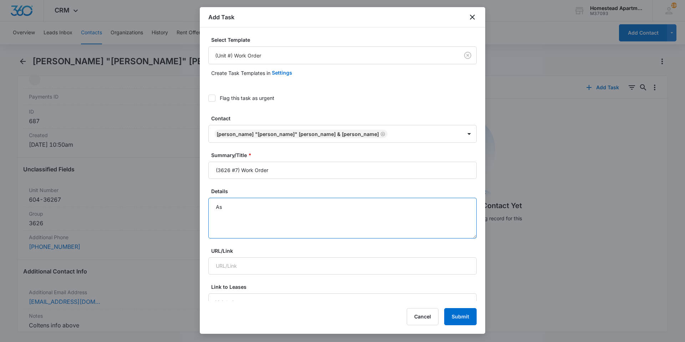
type textarea "A"
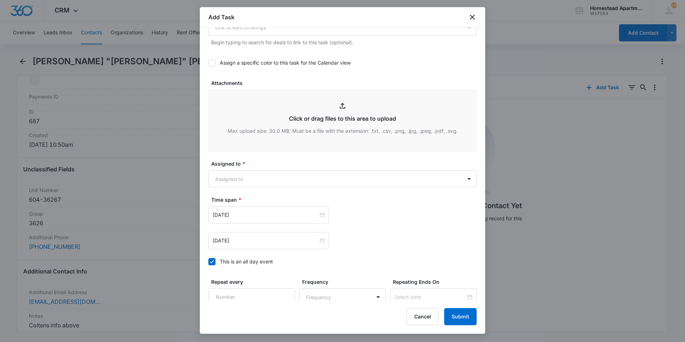
scroll to position [386, 0]
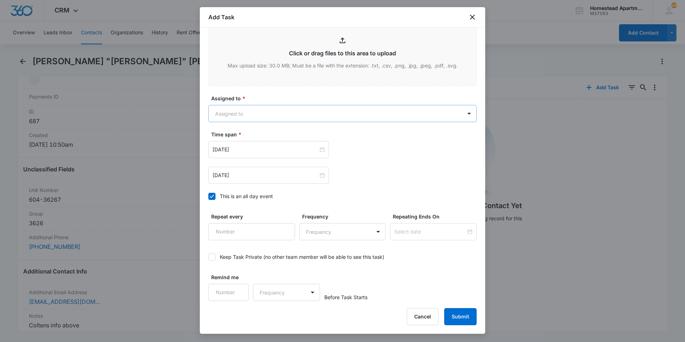
type textarea "Need a new garbage disposal, as per Benchmark"
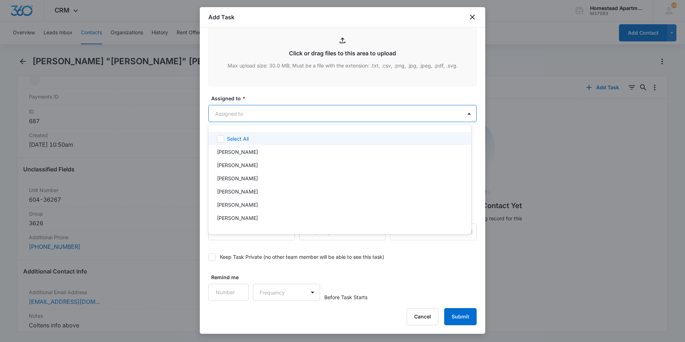
click at [329, 114] on body "CRM Apps Reputation Websites Forms CRM Email Social Content Intelligence Files …" at bounding box center [342, 171] width 685 height 342
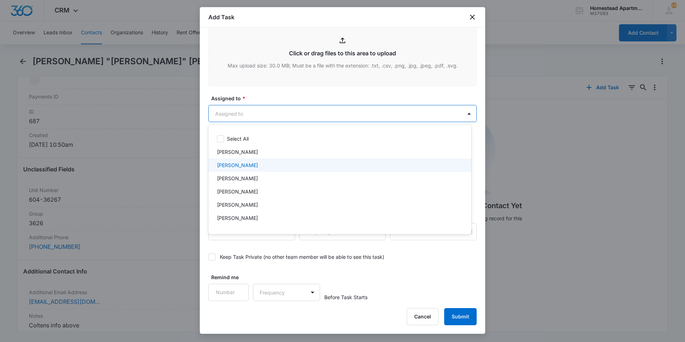
click at [256, 166] on div "[PERSON_NAME]" at bounding box center [339, 164] width 244 height 7
click at [444, 90] on div at bounding box center [342, 171] width 685 height 342
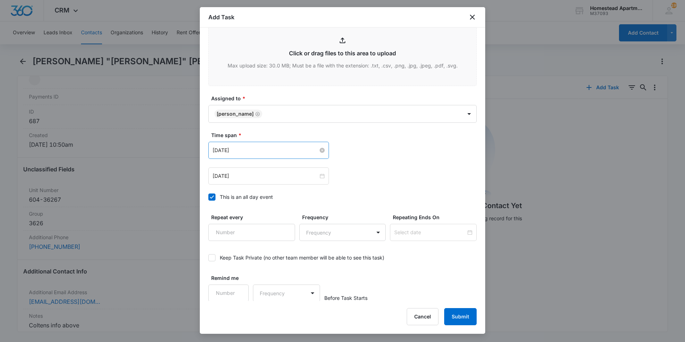
click at [316, 148] on div "[DATE]" at bounding box center [268, 150] width 112 height 8
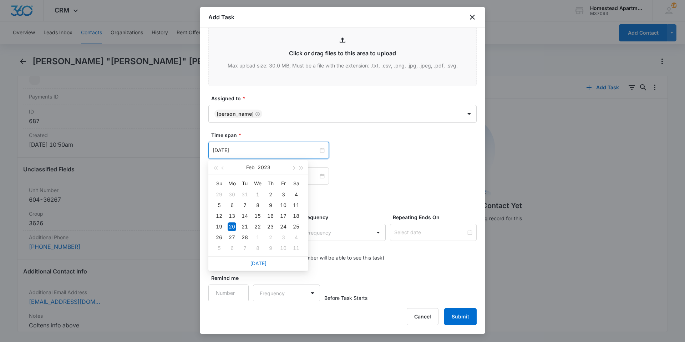
click at [247, 260] on div "[DATE]" at bounding box center [258, 263] width 100 height 14
click at [255, 263] on link "[DATE]" at bounding box center [258, 263] width 16 height 6
type input "[DATE]"
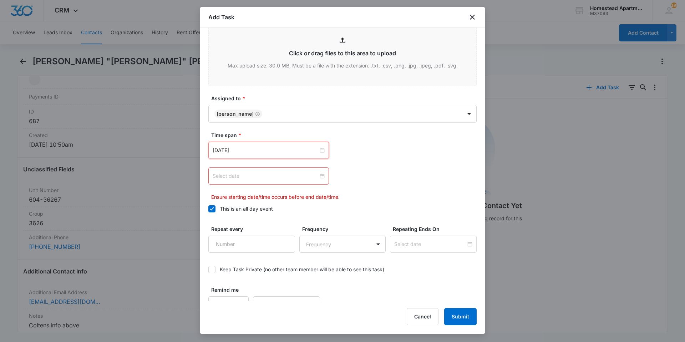
click at [319, 174] on div at bounding box center [268, 176] width 112 height 8
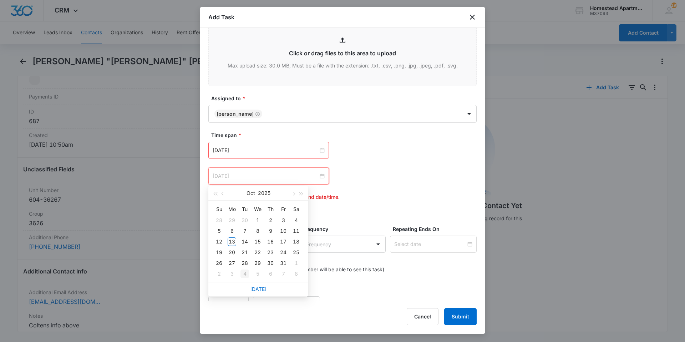
type input "[DATE]"
click at [255, 285] on div "[DATE]" at bounding box center [258, 289] width 100 height 14
click at [260, 288] on link "[DATE]" at bounding box center [258, 289] width 16 height 6
type input "[DATE]"
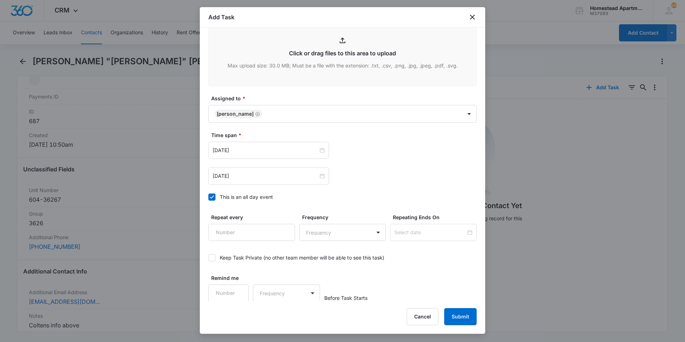
click at [396, 152] on div "[DATE] [DATE] Su Mo Tu We Th Fr Sa 28 29 30 1 2 3 4 5 6 7 8 9 10 11 12 13 14 15…" at bounding box center [342, 150] width 268 height 17
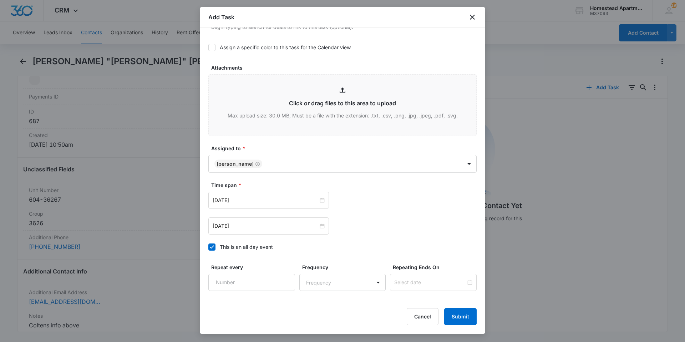
scroll to position [387, 0]
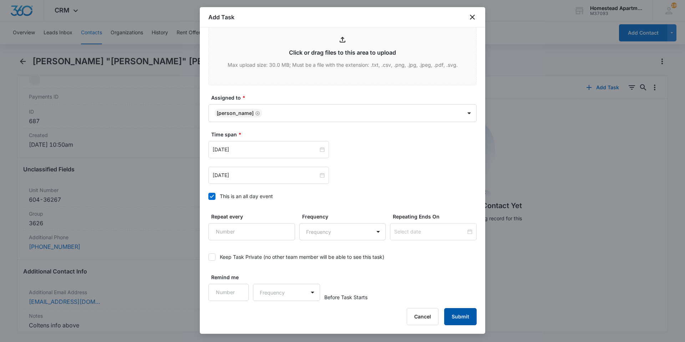
click at [458, 316] on button "Submit" at bounding box center [460, 316] width 32 height 17
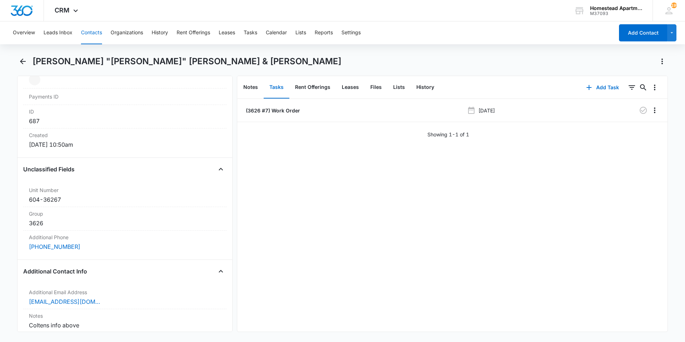
click at [451, 214] on div "(3626 #7) Work Order [DATE] Showing 1-1 of 1" at bounding box center [452, 215] width 430 height 232
drag, startPoint x: 321, startPoint y: 55, endPoint x: 332, endPoint y: 65, distance: 13.9
click at [321, 55] on div "Overview Leads Inbox Contacts Organizations History Rent Offerings Leases Tasks…" at bounding box center [342, 180] width 685 height 319
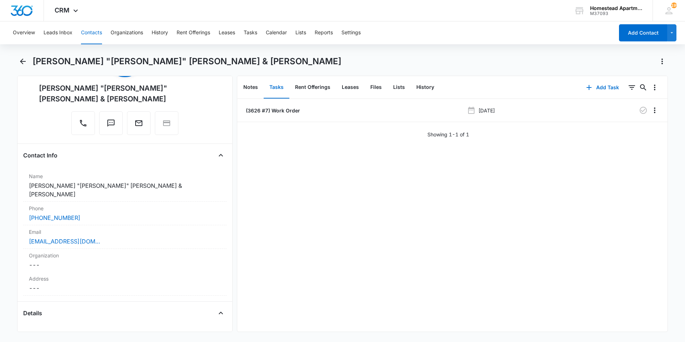
scroll to position [0, 0]
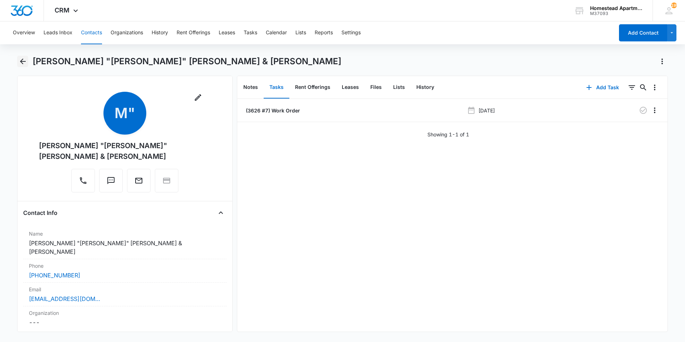
click at [25, 59] on icon "Back" at bounding box center [23, 61] width 9 height 9
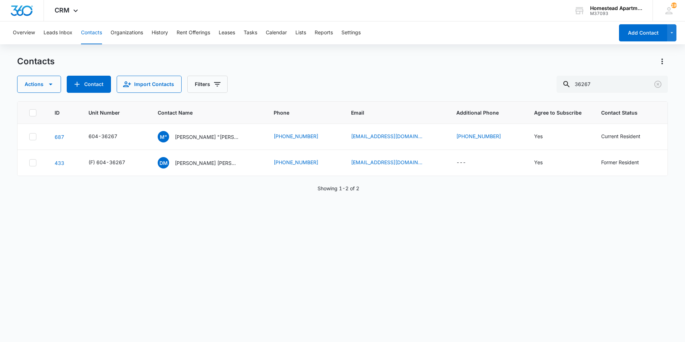
click at [447, 263] on div "ID Unit Number Contact Name Phone Email Additional Phone Agree to Subscribe Con…" at bounding box center [342, 216] width 650 height 231
click at [538, 251] on div "ID Unit Number Contact Name Phone Email Additional Phone Agree to Subscribe Con…" at bounding box center [342, 216] width 650 height 231
click at [629, 83] on input "36267" at bounding box center [611, 84] width 111 height 17
type input "36135"
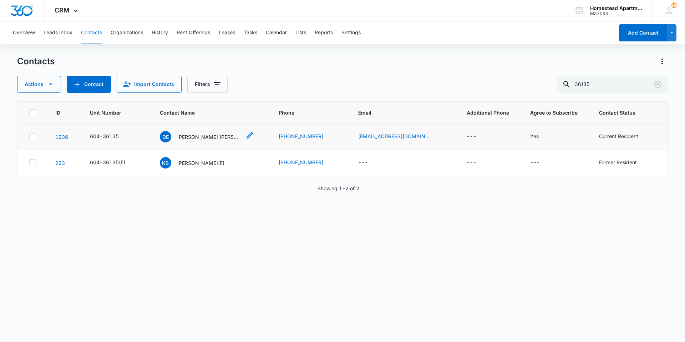
click at [229, 140] on p "[PERSON_NAME] [PERSON_NAME] [PERSON_NAME]" at bounding box center [209, 136] width 64 height 7
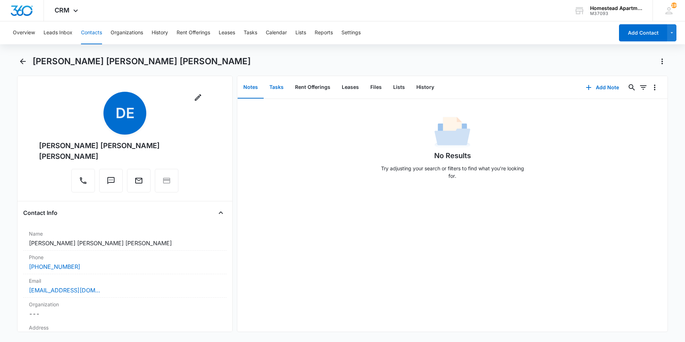
click at [282, 89] on button "Tasks" at bounding box center [276, 87] width 26 height 22
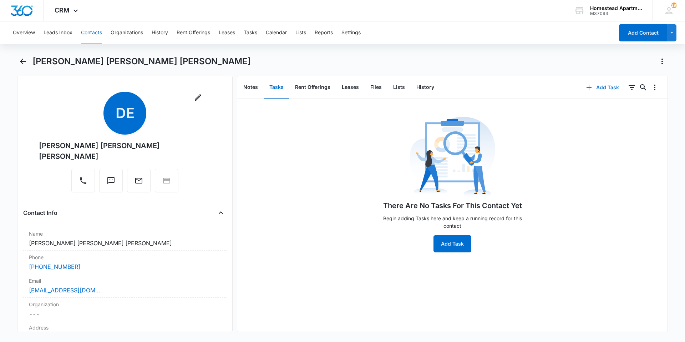
click at [593, 89] on button "Add Task" at bounding box center [602, 87] width 47 height 17
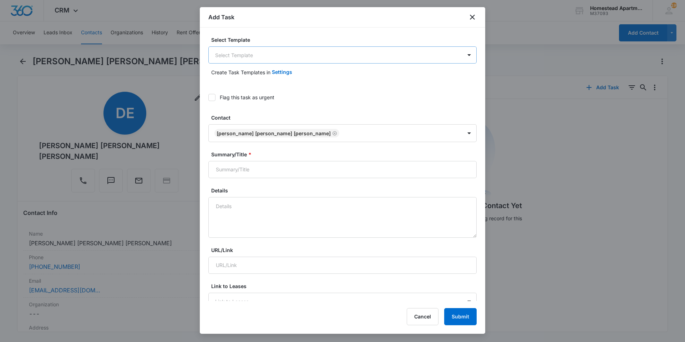
click at [286, 49] on body "CRM Apps Reputation Websites Forms CRM Email Social Content Intelligence Files …" at bounding box center [342, 171] width 685 height 342
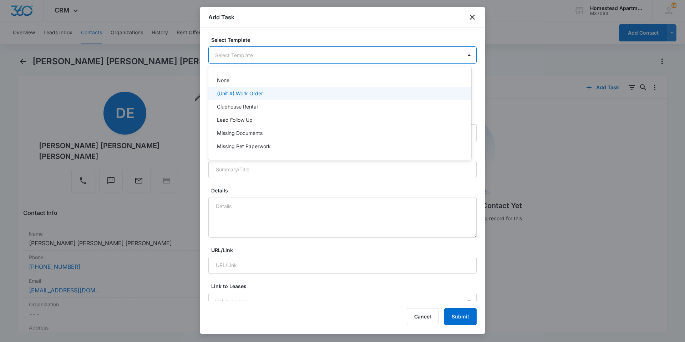
click at [272, 97] on div "(Unit #) Work Order" at bounding box center [339, 92] width 244 height 7
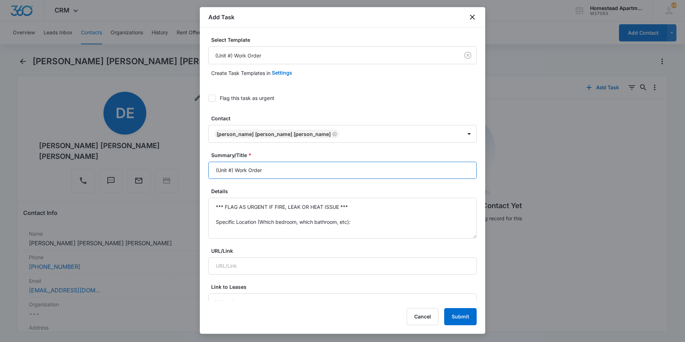
click at [224, 169] on input "(Unit #) Work Order" at bounding box center [342, 170] width 268 height 17
click at [469, 16] on icon "close" at bounding box center [472, 17] width 9 height 9
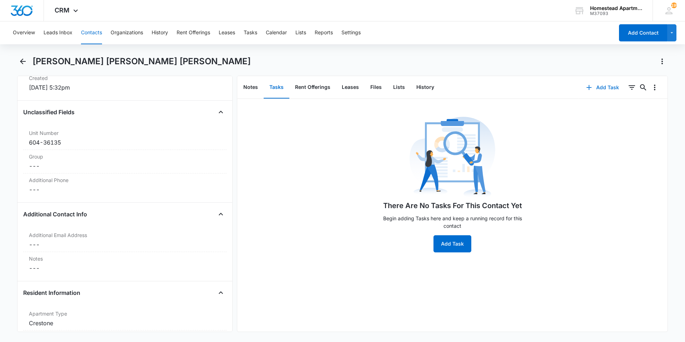
scroll to position [499, 0]
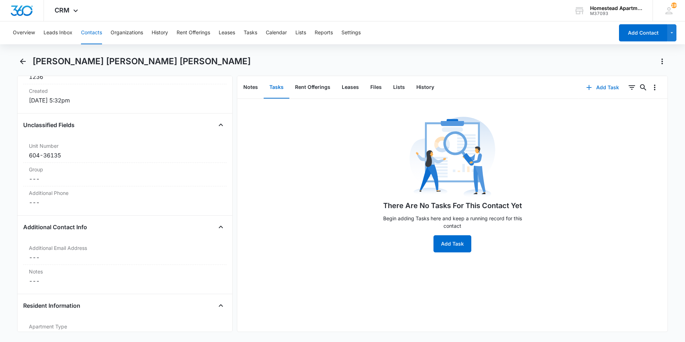
click at [604, 90] on button "Add Task" at bounding box center [602, 87] width 47 height 17
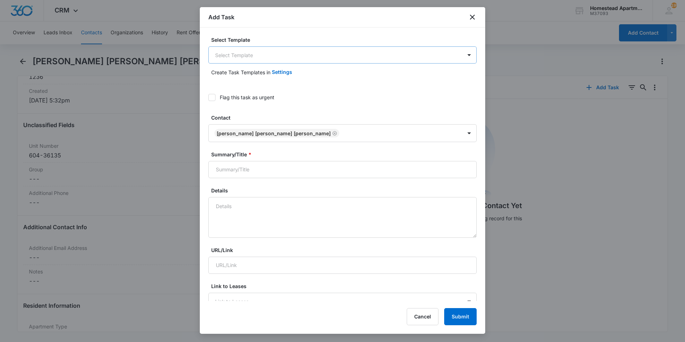
click at [264, 55] on body "CRM Apps Reputation Websites Forms CRM Email Social Content Intelligence Files …" at bounding box center [342, 171] width 685 height 342
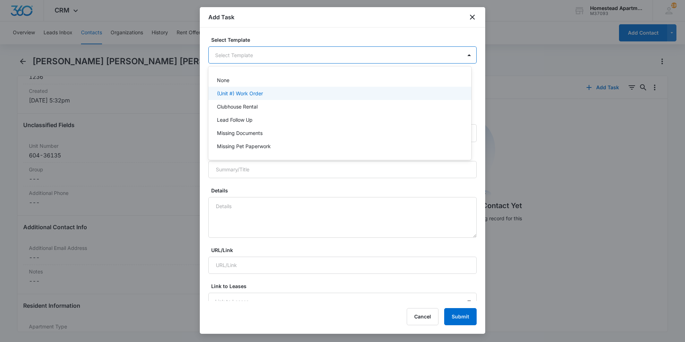
click at [261, 91] on p "(Unit #) Work Order" at bounding box center [240, 92] width 46 height 7
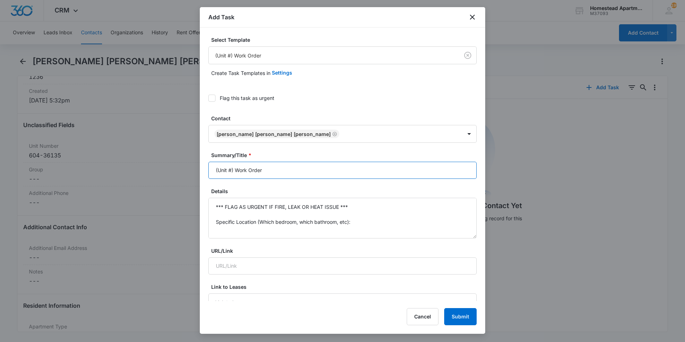
click at [223, 169] on input "(Unit #) Work Order" at bounding box center [342, 170] width 268 height 17
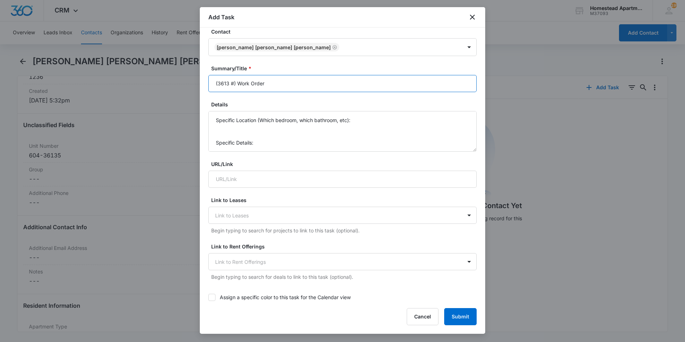
scroll to position [0, 0]
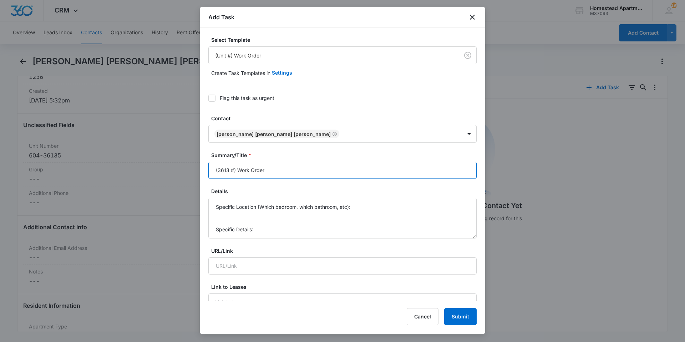
click at [232, 170] on input "(3613 #) Work Order" at bounding box center [342, 170] width 268 height 17
type input "(3613 #5) Work Order"
click at [315, 228] on textarea "*** FLAG AS URGENT IF FIRE, LEAK OR HEAT ISSUE *** Specific Location (Which bed…" at bounding box center [342, 218] width 268 height 41
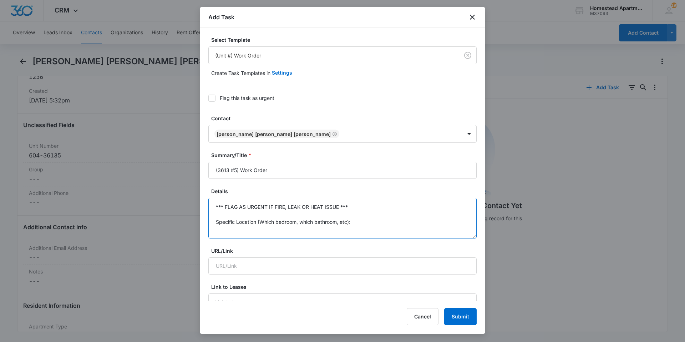
drag, startPoint x: 228, startPoint y: 234, endPoint x: 189, endPoint y: 138, distance: 103.5
click at [189, 138] on body "CRM Apps Reputation Websites Forms CRM Email Social Content Intelligence Files …" at bounding box center [342, 171] width 685 height 342
type textarea "D"
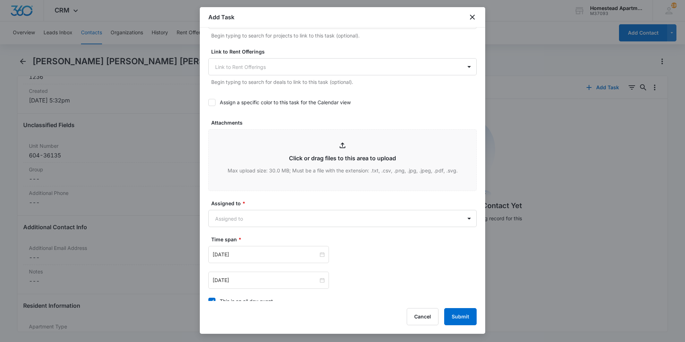
scroll to position [321, 0]
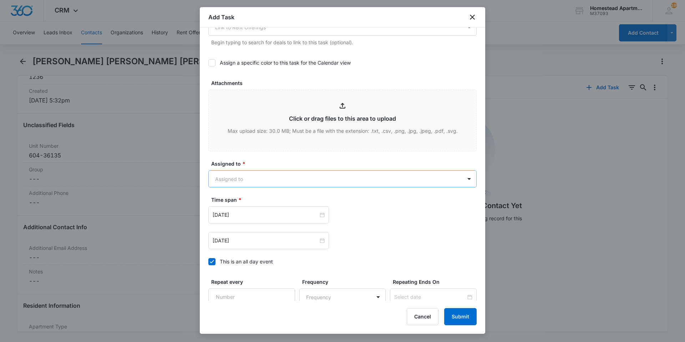
type textarea "Dryer is not working"
click at [311, 183] on body "CRM Apps Reputation Websites Forms CRM Email Social Content Intelligence Files …" at bounding box center [342, 171] width 685 height 342
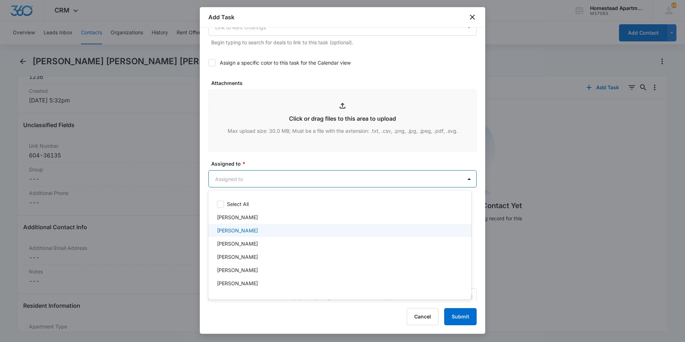
click at [262, 232] on div "[PERSON_NAME]" at bounding box center [339, 229] width 244 height 7
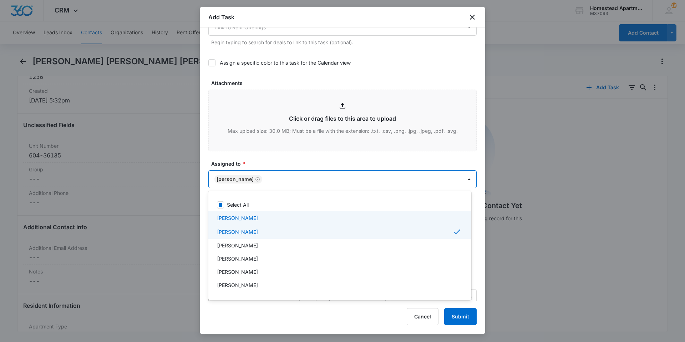
click at [347, 164] on div at bounding box center [342, 171] width 685 height 342
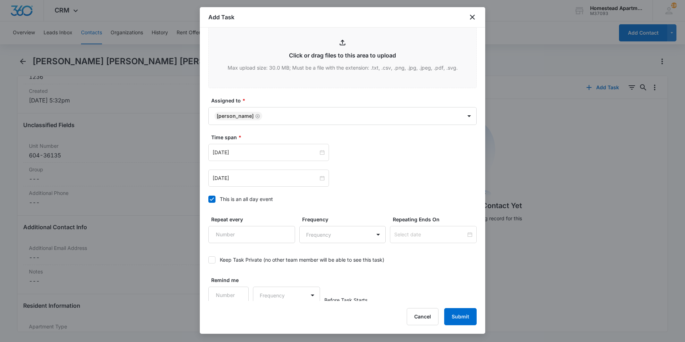
scroll to position [387, 0]
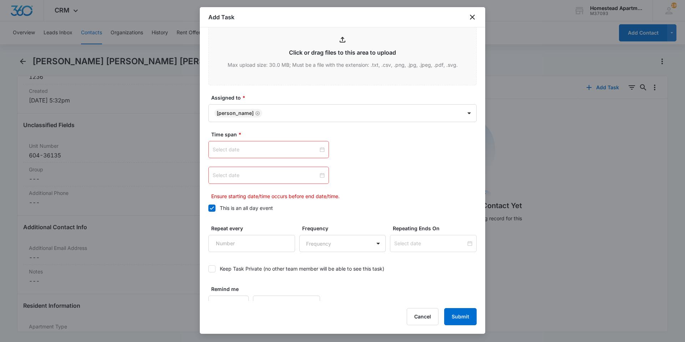
click at [321, 150] on div at bounding box center [268, 149] width 112 height 8
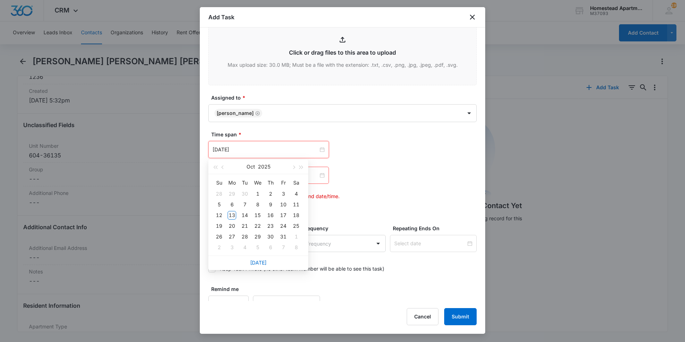
type input "[DATE]"
click at [259, 260] on link "[DATE]" at bounding box center [258, 262] width 16 height 6
type input "[DATE]"
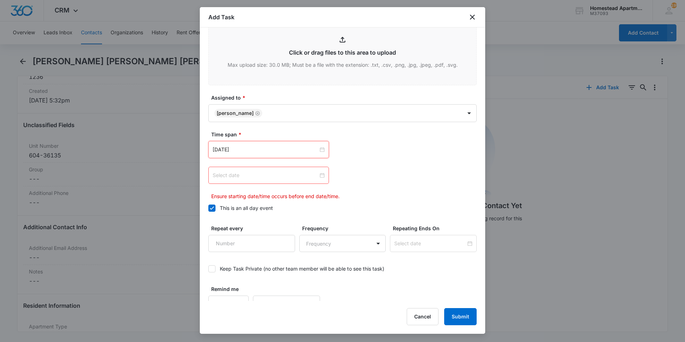
click at [316, 174] on input at bounding box center [265, 175] width 106 height 8
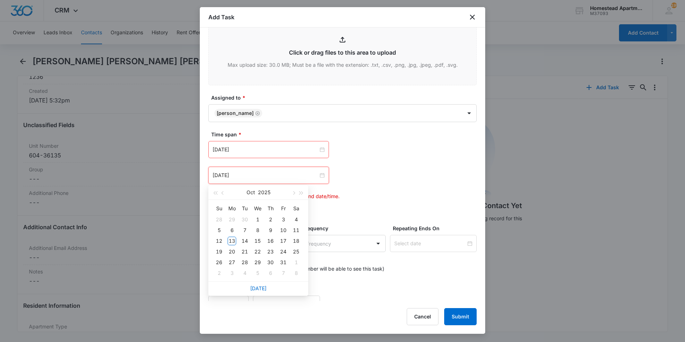
type input "[DATE]"
click at [253, 289] on link "[DATE]" at bounding box center [258, 288] width 16 height 6
type input "[DATE]"
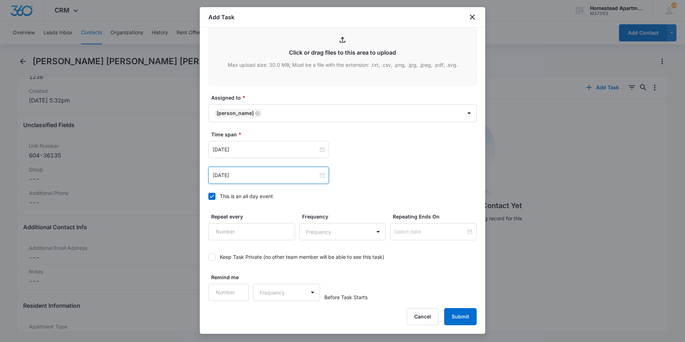
click at [372, 159] on div "[DATE] [DATE] Su Mo Tu We Th Fr Sa 28 29 30 1 2 3 4 5 6 7 8 9 10 11 12 13 14 15…" at bounding box center [342, 162] width 268 height 43
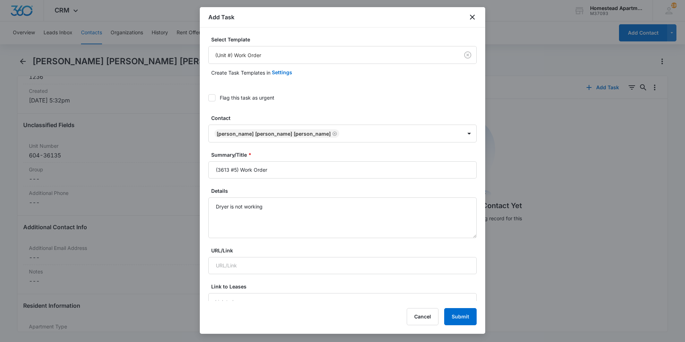
scroll to position [0, 0]
click at [329, 187] on label "Details" at bounding box center [345, 190] width 268 height 7
click at [329, 198] on textarea "Dryer is not working" at bounding box center [342, 218] width 268 height 41
click at [321, 206] on textarea "Dryer is not working" at bounding box center [342, 218] width 268 height 41
click at [462, 315] on button "Submit" at bounding box center [460, 316] width 32 height 17
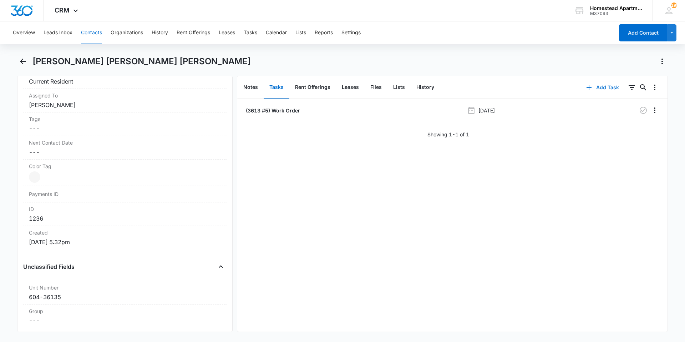
scroll to position [321, 0]
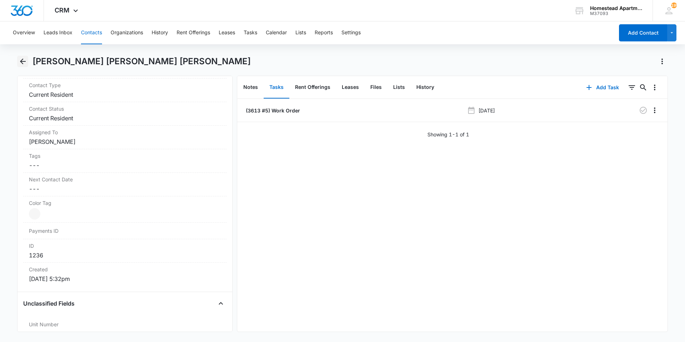
click at [21, 61] on icon "Back" at bounding box center [23, 61] width 6 height 6
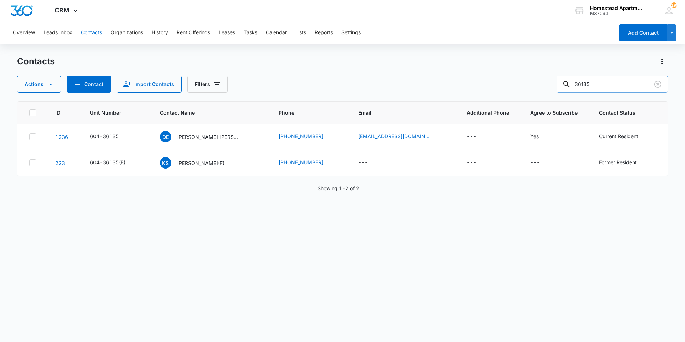
click at [651, 84] on input "36135" at bounding box center [611, 84] width 111 height 17
click at [656, 84] on icon "Clear" at bounding box center [657, 84] width 9 height 9
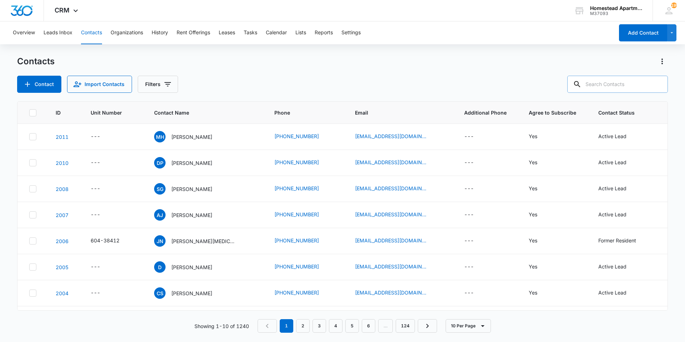
click at [619, 86] on input "text" at bounding box center [617, 84] width 101 height 17
type input "35553"
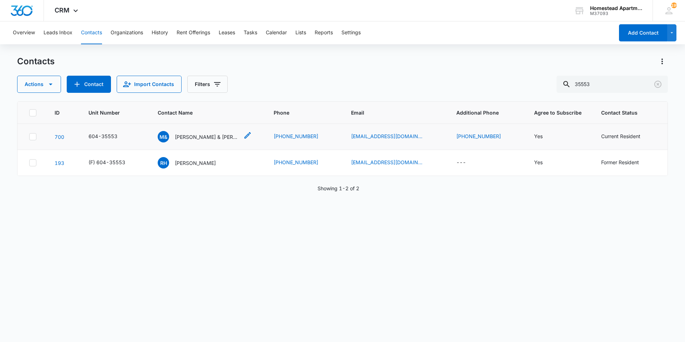
click at [189, 138] on p "[PERSON_NAME] & [PERSON_NAME]" at bounding box center [207, 136] width 64 height 7
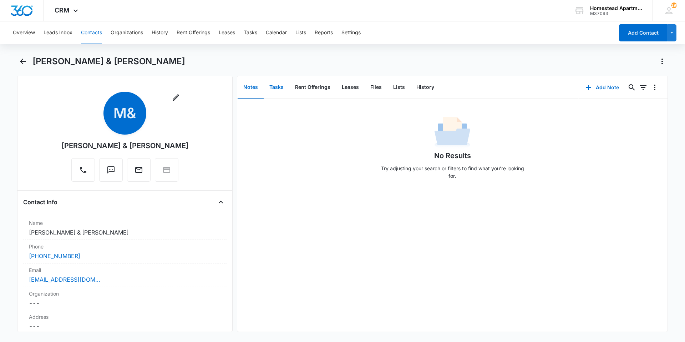
click at [283, 87] on button "Tasks" at bounding box center [276, 87] width 26 height 22
click at [604, 87] on button "Add Task" at bounding box center [602, 87] width 47 height 17
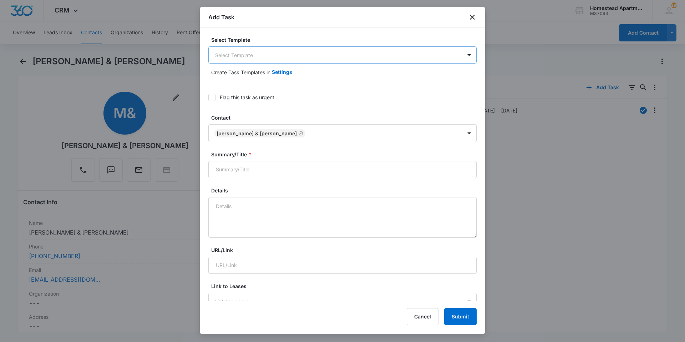
click at [257, 53] on body "CRM Apps Reputation Websites Forms CRM Email Social Content Intelligence Files …" at bounding box center [342, 171] width 685 height 342
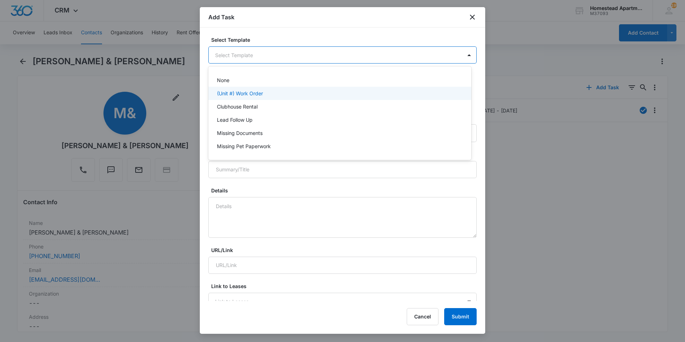
click at [275, 91] on div "(Unit #) Work Order" at bounding box center [339, 92] width 244 height 7
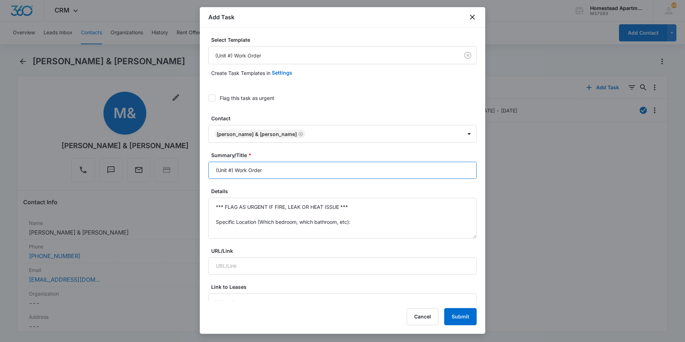
click at [223, 169] on input "(Unit #) Work Order" at bounding box center [342, 170] width 268 height 17
click at [222, 169] on input "(Unit #) Work Order" at bounding box center [342, 170] width 268 height 17
click at [221, 169] on input "(Unit #) Work Order" at bounding box center [342, 170] width 268 height 17
click at [219, 167] on input "(Unit #) Work Order" at bounding box center [342, 170] width 268 height 17
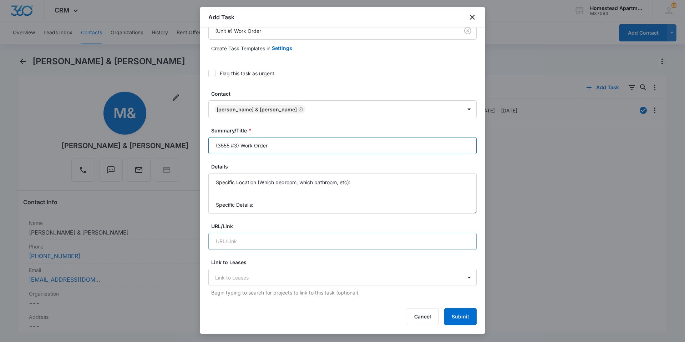
scroll to position [36, 0]
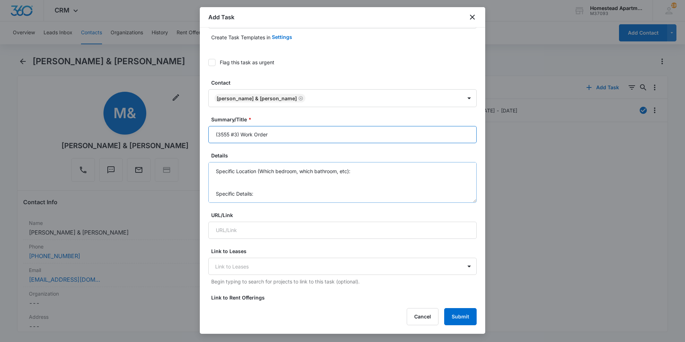
type input "(3555 #3) Work Order"
drag, startPoint x: 236, startPoint y: 198, endPoint x: 208, endPoint y: 117, distance: 85.0
click at [208, 117] on div "Select Template (Unit #) Work Order Create Task Templates in Settings Flag this…" at bounding box center [342, 163] width 285 height 273
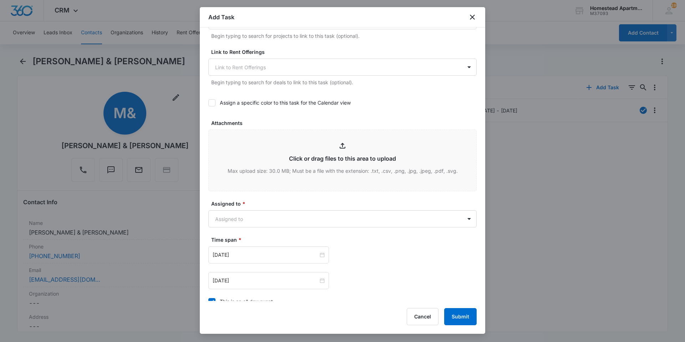
scroll to position [321, 0]
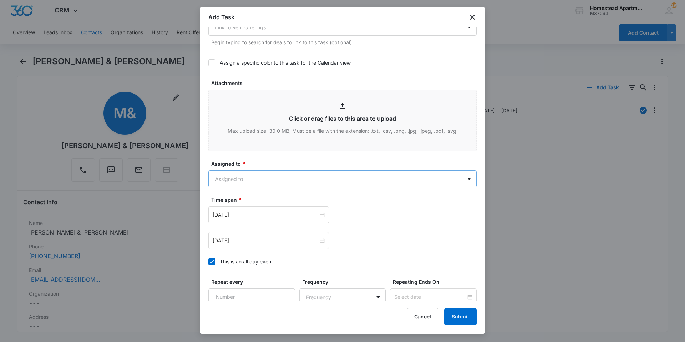
type textarea "Fridge not cooling. Garbage disposal needs to be replaced. ([PERSON_NAME] did r…"
click at [262, 176] on body "CRM Apps Reputation Websites Forms CRM Email Social Content Intelligence Files …" at bounding box center [342, 171] width 685 height 342
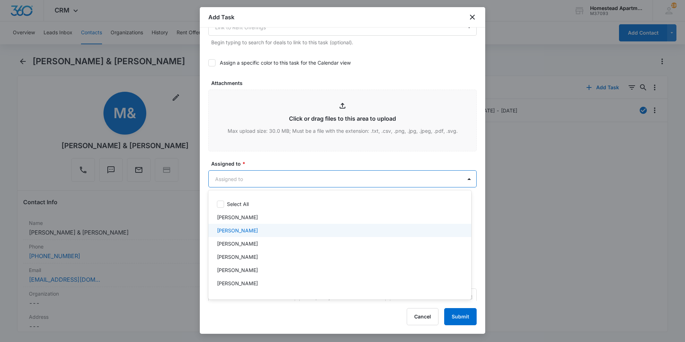
drag, startPoint x: 246, startPoint y: 230, endPoint x: 250, endPoint y: 228, distance: 5.0
click at [246, 231] on p "[PERSON_NAME]" at bounding box center [237, 229] width 41 height 7
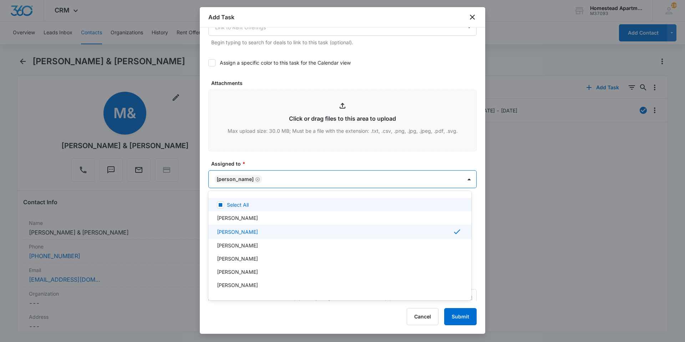
click at [399, 157] on div at bounding box center [342, 171] width 685 height 342
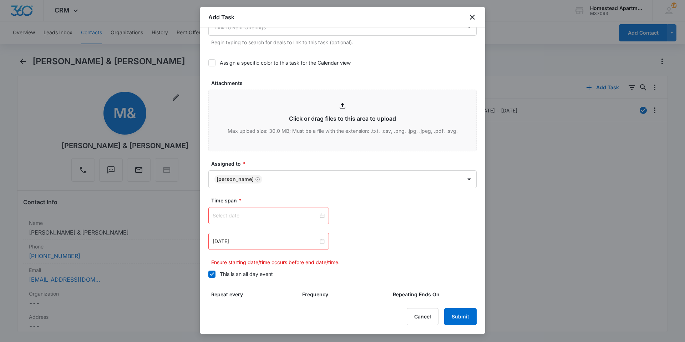
drag, startPoint x: 320, startPoint y: 245, endPoint x: 315, endPoint y: 234, distance: 12.3
click at [319, 245] on div "[DATE]" at bounding box center [268, 240] width 121 height 17
click at [304, 217] on input at bounding box center [265, 215] width 106 height 8
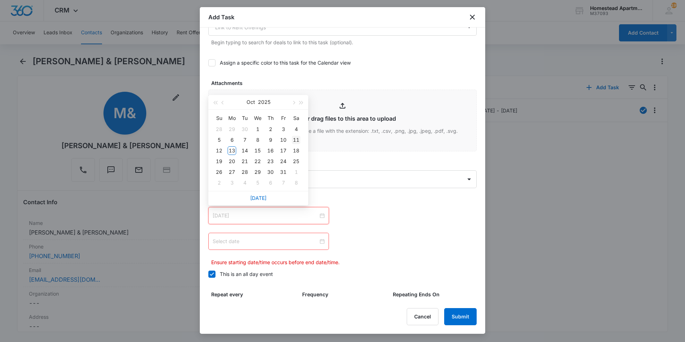
type input "[DATE]"
click at [296, 142] on div "11" at bounding box center [296, 139] width 9 height 9
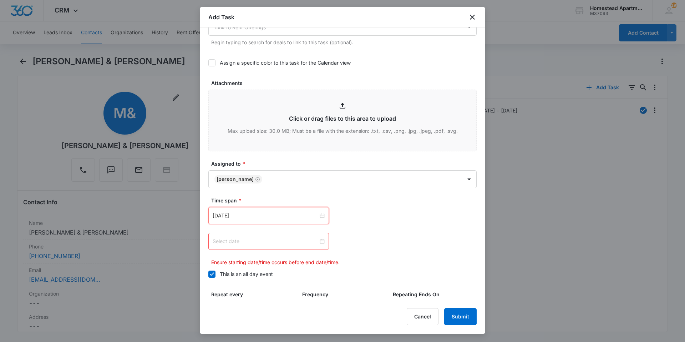
click at [296, 242] on input at bounding box center [265, 241] width 106 height 8
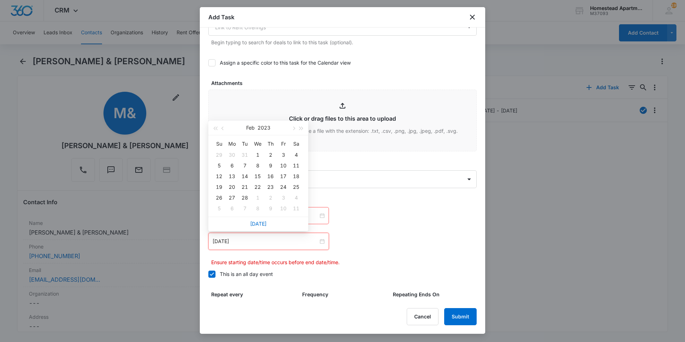
type input "[DATE]"
click at [297, 165] on div "11" at bounding box center [296, 165] width 9 height 9
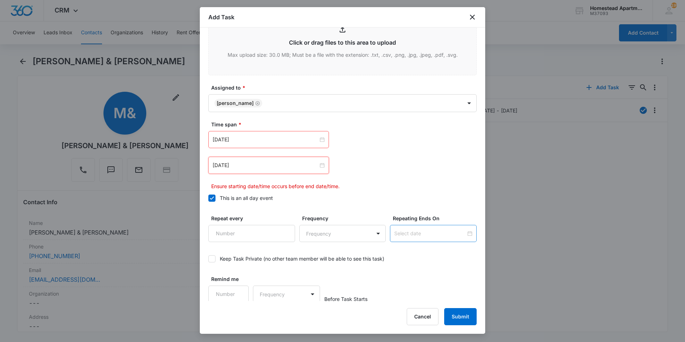
scroll to position [399, 0]
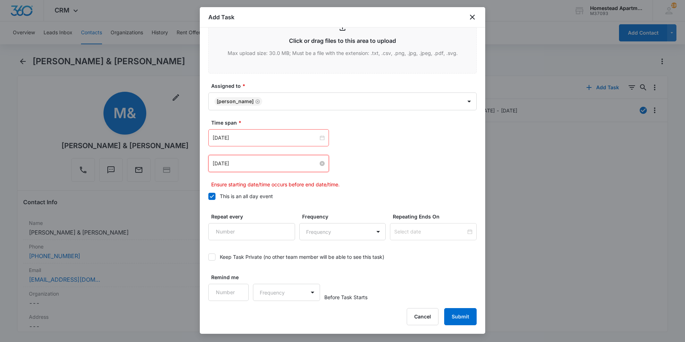
click at [317, 161] on div "[DATE]" at bounding box center [268, 163] width 112 height 8
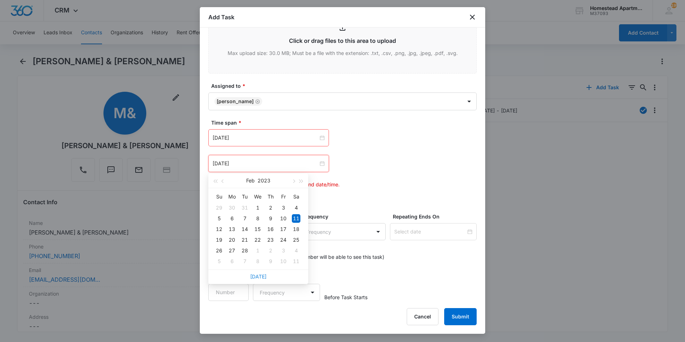
click at [257, 276] on link "[DATE]" at bounding box center [258, 276] width 16 height 6
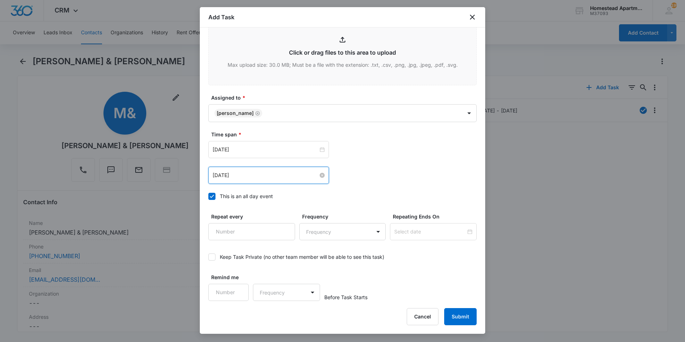
click at [260, 177] on input "[DATE]" at bounding box center [265, 175] width 106 height 8
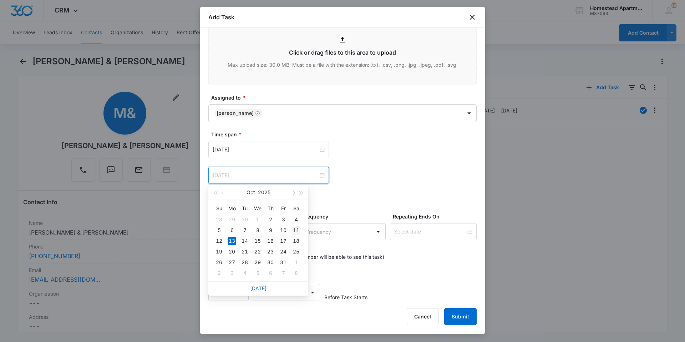
type input "[DATE]"
click at [294, 230] on div "11" at bounding box center [296, 230] width 9 height 9
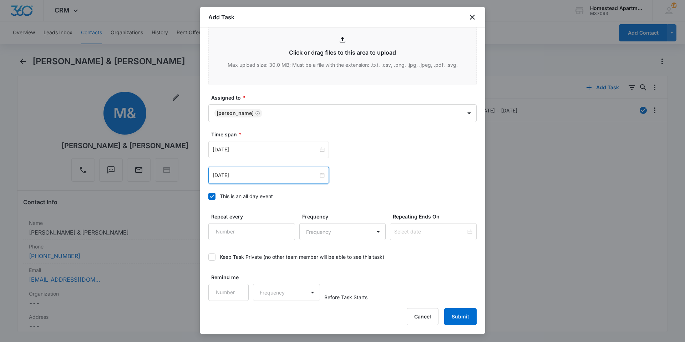
click at [362, 183] on div "[DATE] [DATE] Su Mo Tu We Th Fr Sa 28 29 30 1 2 3 4 5 6 7 8 9 10 11 12 13 14 15…" at bounding box center [342, 175] width 268 height 17
click at [464, 319] on button "Submit" at bounding box center [460, 316] width 32 height 17
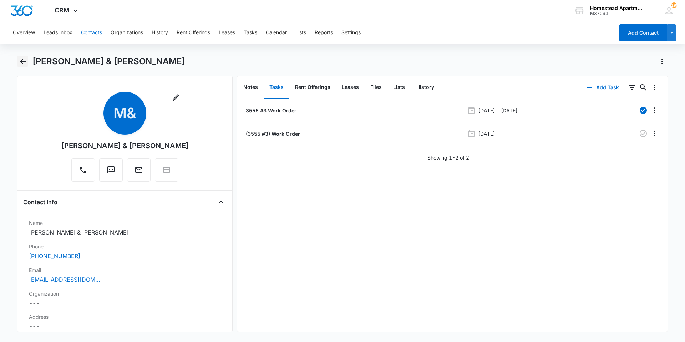
click at [21, 61] on icon "Back" at bounding box center [23, 61] width 9 height 9
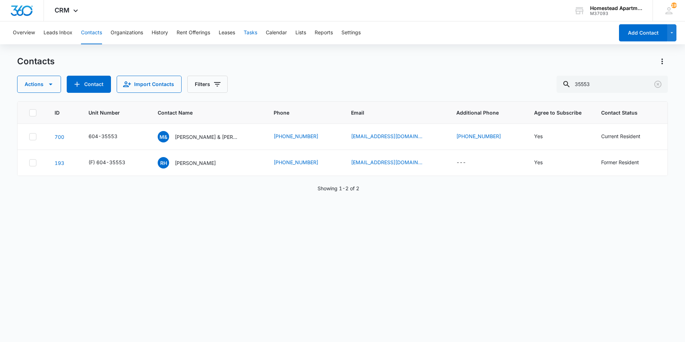
click at [256, 34] on button "Tasks" at bounding box center [251, 32] width 14 height 23
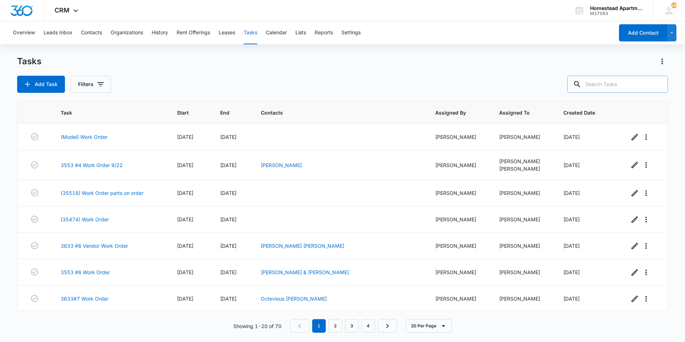
click at [604, 83] on input "text" at bounding box center [617, 84] width 101 height 17
type input "3628"
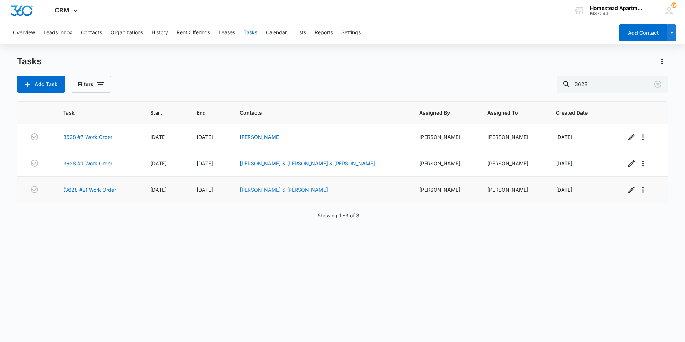
click at [256, 191] on link "[PERSON_NAME] & [PERSON_NAME]" at bounding box center [284, 189] width 88 height 6
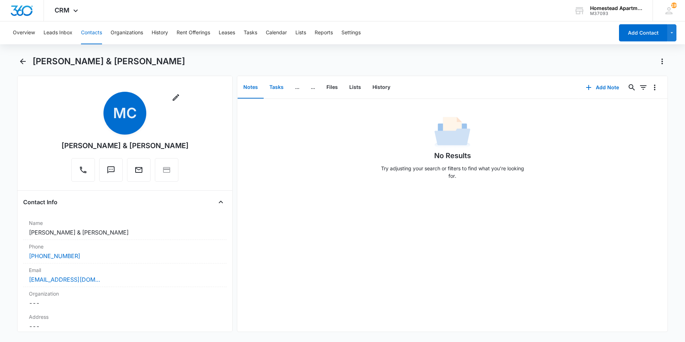
click at [273, 89] on button "Tasks" at bounding box center [276, 87] width 26 height 22
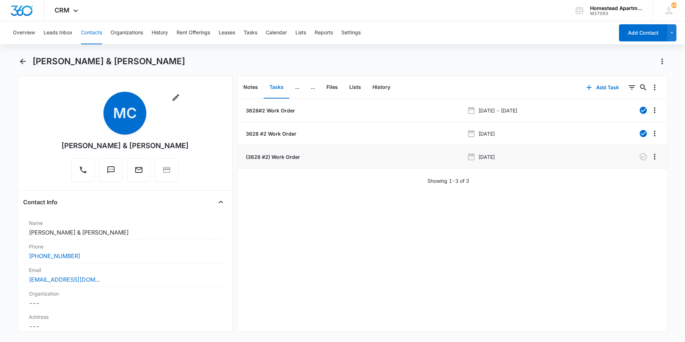
click at [532, 159] on div "[DATE]" at bounding box center [534, 156] width 135 height 9
click at [654, 158] on button "Overflow Menu" at bounding box center [654, 156] width 11 height 11
click at [635, 174] on button "Edit" at bounding box center [634, 176] width 41 height 11
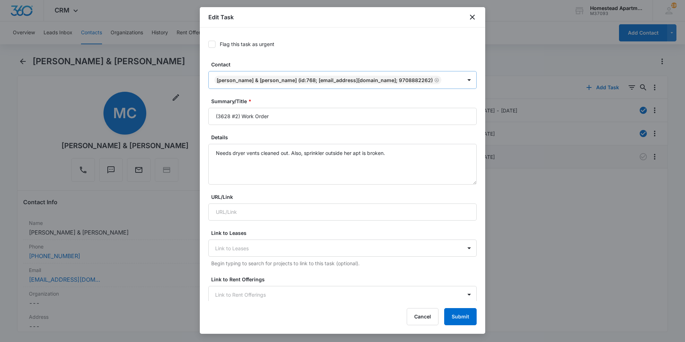
click at [439, 80] on icon "Remove Melanie Cisneros & Estevan DelaCruz (ID:768; melaniecisneros69@gmail.com…" at bounding box center [436, 79] width 5 height 5
click at [463, 78] on div at bounding box center [468, 79] width 11 height 11
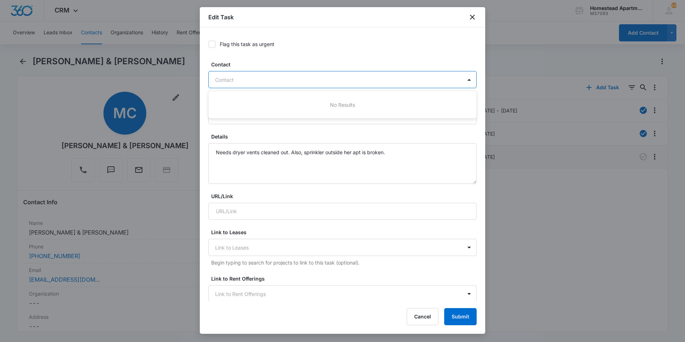
click at [393, 80] on div at bounding box center [338, 79] width 246 height 9
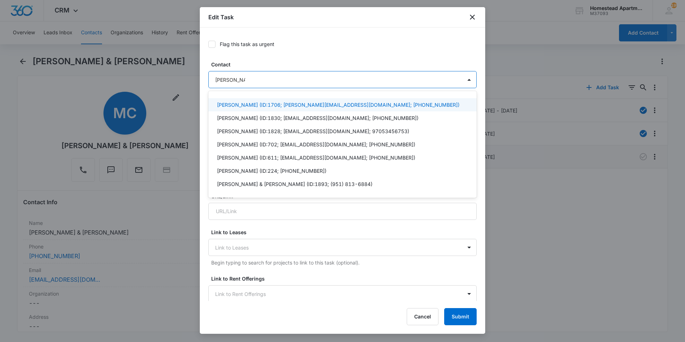
type input "[PERSON_NAME]"
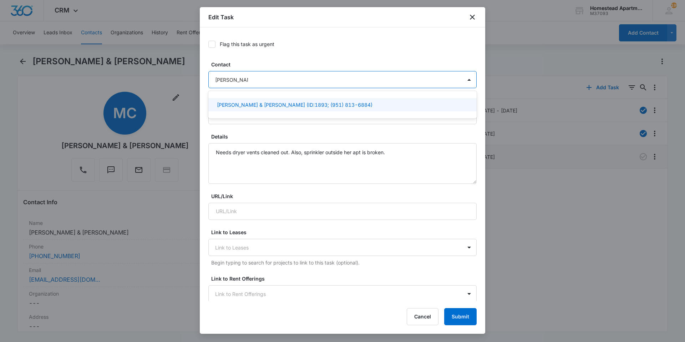
click at [368, 103] on div "[PERSON_NAME] & [PERSON_NAME] (ID:1893; (951) 813-6884)" at bounding box center [342, 104] width 250 height 7
click at [322, 153] on textarea "Needs dryer vents cleaned out. Also, sprinkler outside her apt is broken." at bounding box center [342, 164] width 268 height 41
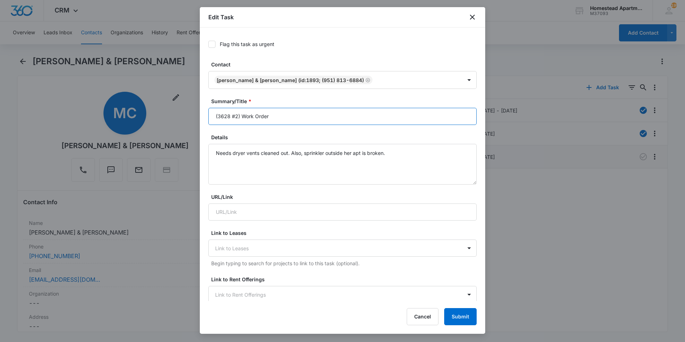
click at [238, 115] on input "(3628 #2) Work Order" at bounding box center [342, 116] width 268 height 17
type input "(3628 #8) Work Order"
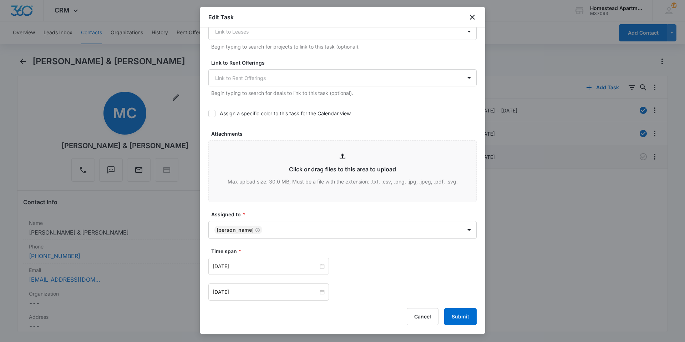
scroll to position [333, 0]
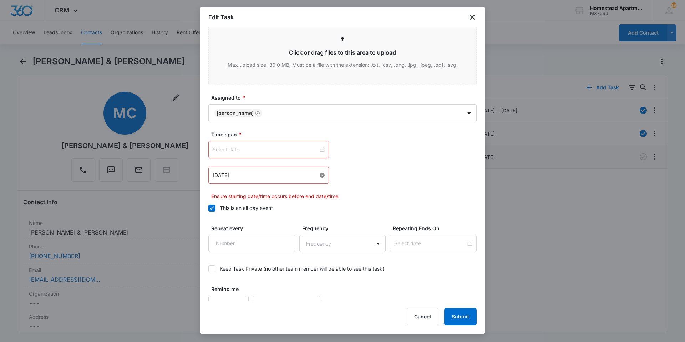
drag, startPoint x: 321, startPoint y: 174, endPoint x: 297, endPoint y: 163, distance: 26.3
type input "(3628 #8) Work Order"
click at [283, 154] on div at bounding box center [268, 149] width 121 height 17
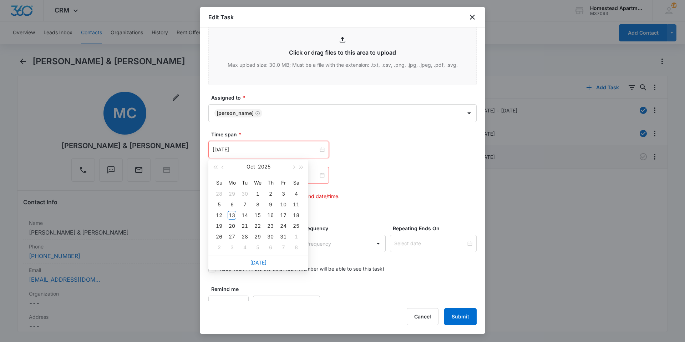
type input "[DATE]"
drag, startPoint x: 256, startPoint y: 262, endPoint x: 244, endPoint y: 234, distance: 31.3
click at [253, 262] on link "[DATE]" at bounding box center [258, 262] width 16 height 6
type input "[DATE]"
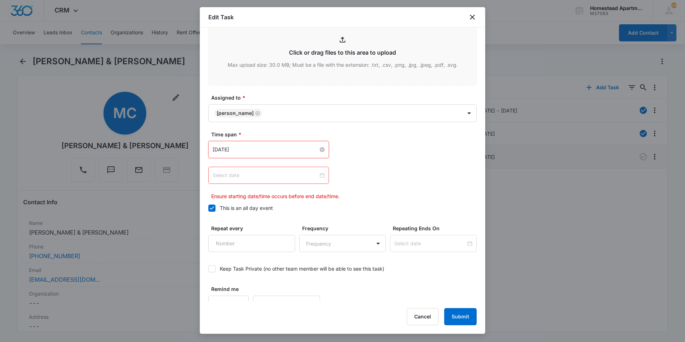
click at [294, 178] on input at bounding box center [265, 175] width 106 height 8
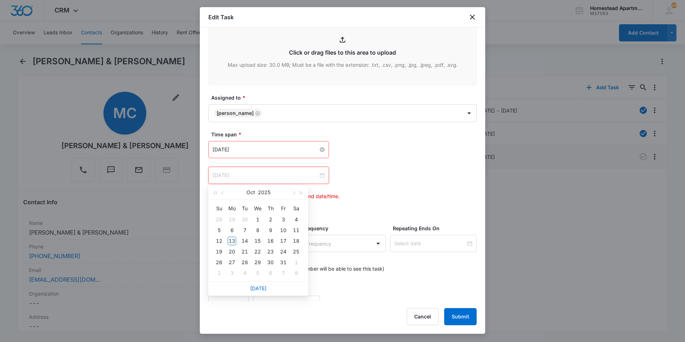
type input "[DATE]"
click at [296, 231] on div "11" at bounding box center [296, 230] width 9 height 9
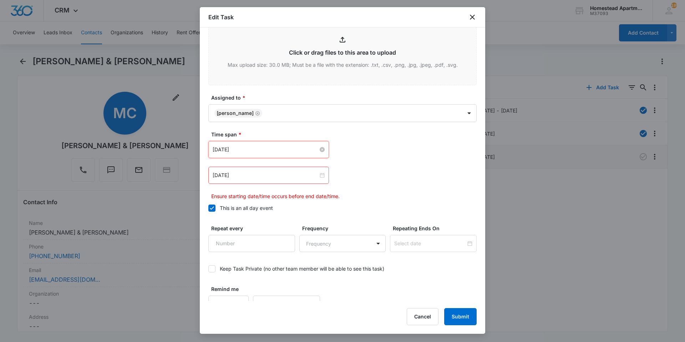
click at [298, 151] on input "[DATE]" at bounding box center [265, 149] width 106 height 8
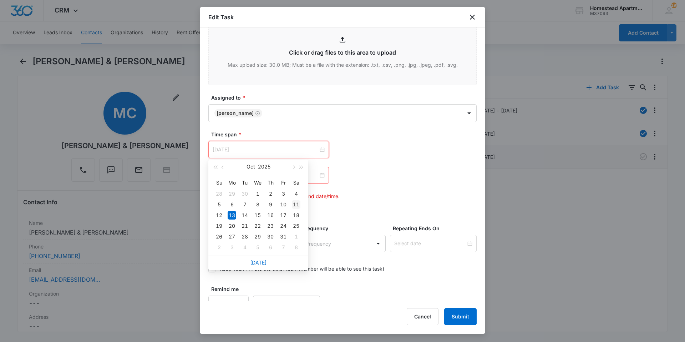
type input "[DATE]"
click at [296, 206] on div "11" at bounding box center [296, 204] width 9 height 9
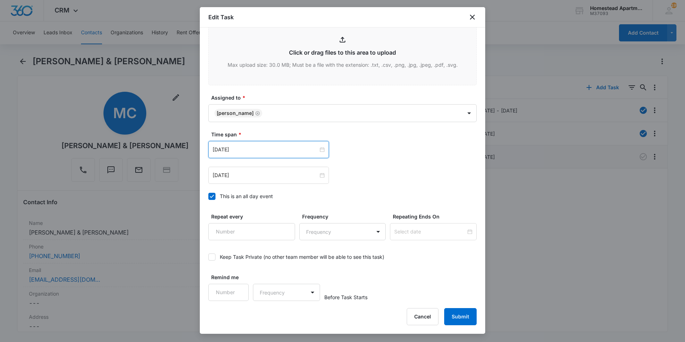
click at [379, 160] on div "[DATE] [DATE] Su Mo Tu We Th Fr Sa 28 29 30 1 2 3 4 5 6 7 8 9 10 11 12 13 14 15…" at bounding box center [342, 162] width 268 height 43
click at [459, 320] on button "Submit" at bounding box center [460, 316] width 32 height 17
